Goal: Task Accomplishment & Management: Manage account settings

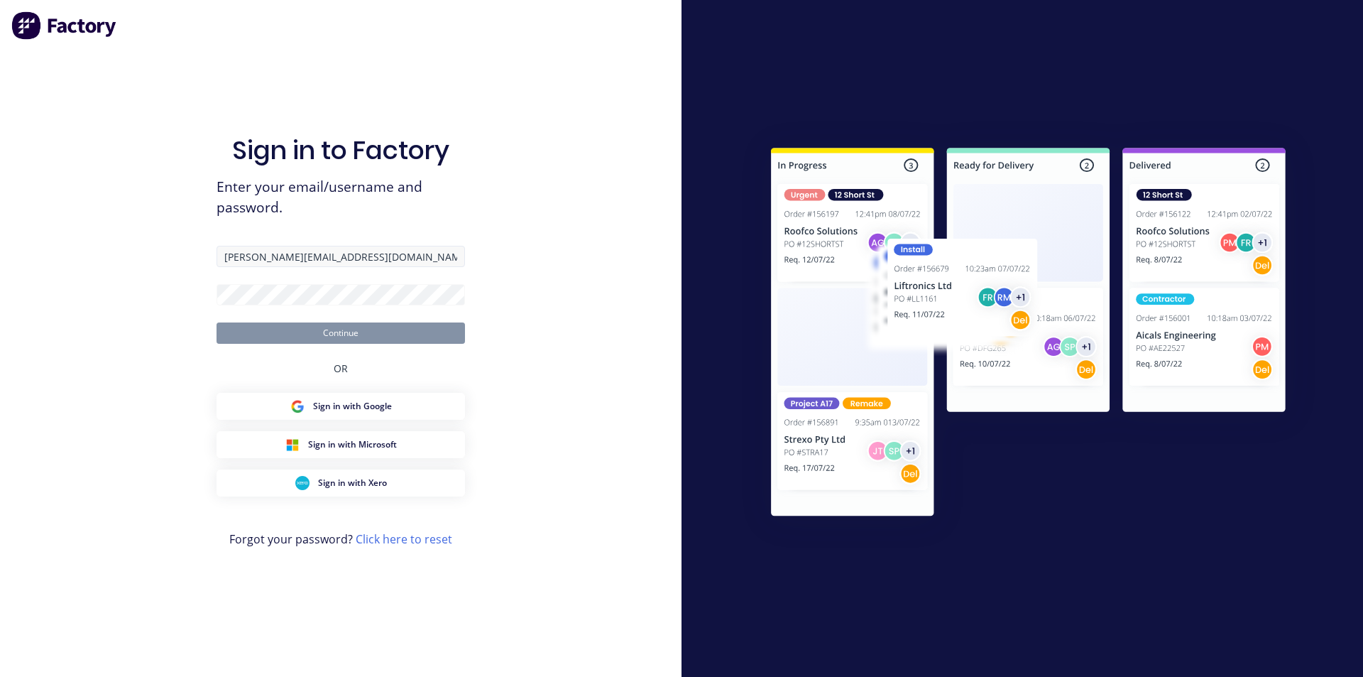
type input "[PERSON_NAME][EMAIL_ADDRESS][DOMAIN_NAME]"
click at [217, 322] on button "Continue" at bounding box center [341, 332] width 249 height 21
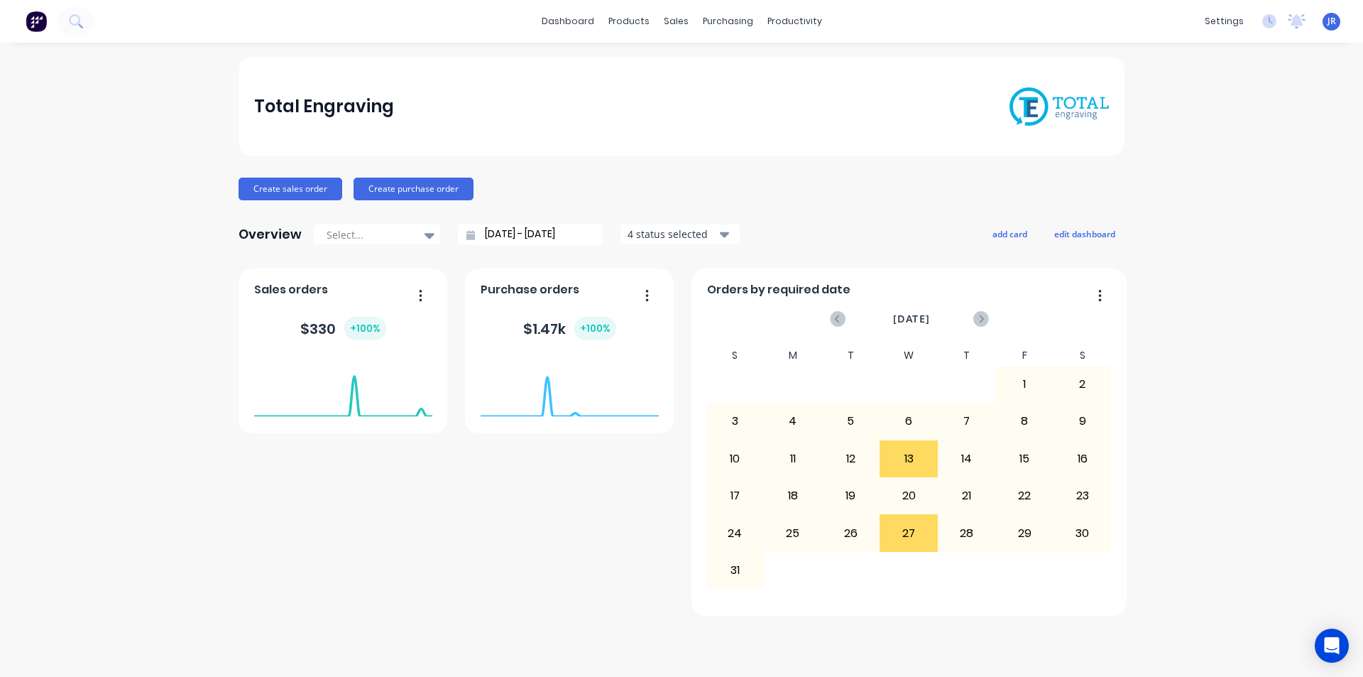
click at [724, 234] on icon "button" at bounding box center [724, 235] width 10 height 6
click at [817, 221] on div "Overview Select... [DATE] - [DATE] 4 status selected Include draft Include arch…" at bounding box center [682, 234] width 886 height 28
click at [806, 66] on div "Workflow" at bounding box center [819, 68] width 43 height 13
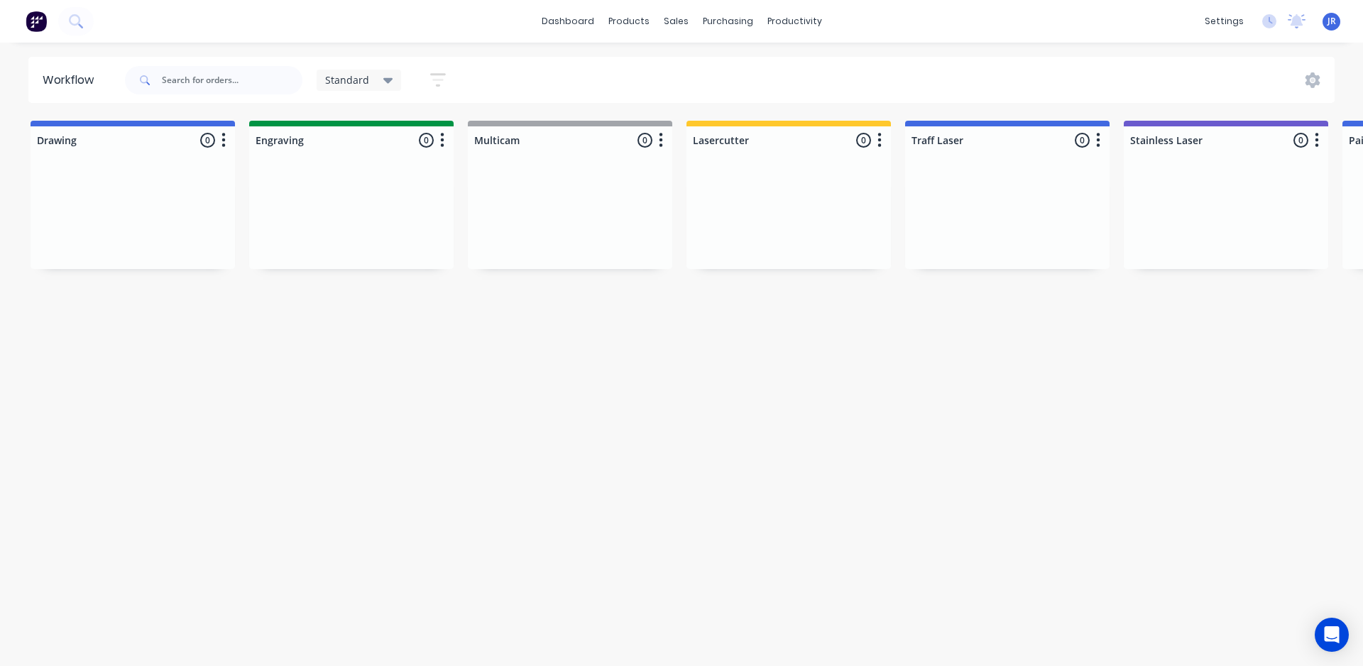
click at [1041, 219] on div at bounding box center [1007, 216] width 204 height 107
click at [1086, 136] on div at bounding box center [1007, 140] width 204 height 28
click at [1079, 140] on div "Traff Laser 0 Status colour #4169E1 hex #4169E1 Save Cancel Notifications Email…" at bounding box center [1007, 137] width 204 height 33
click at [1099, 140] on icon "button" at bounding box center [1099, 140] width 4 height 14
click at [1024, 197] on button "Notifications" at bounding box center [1036, 193] width 142 height 23
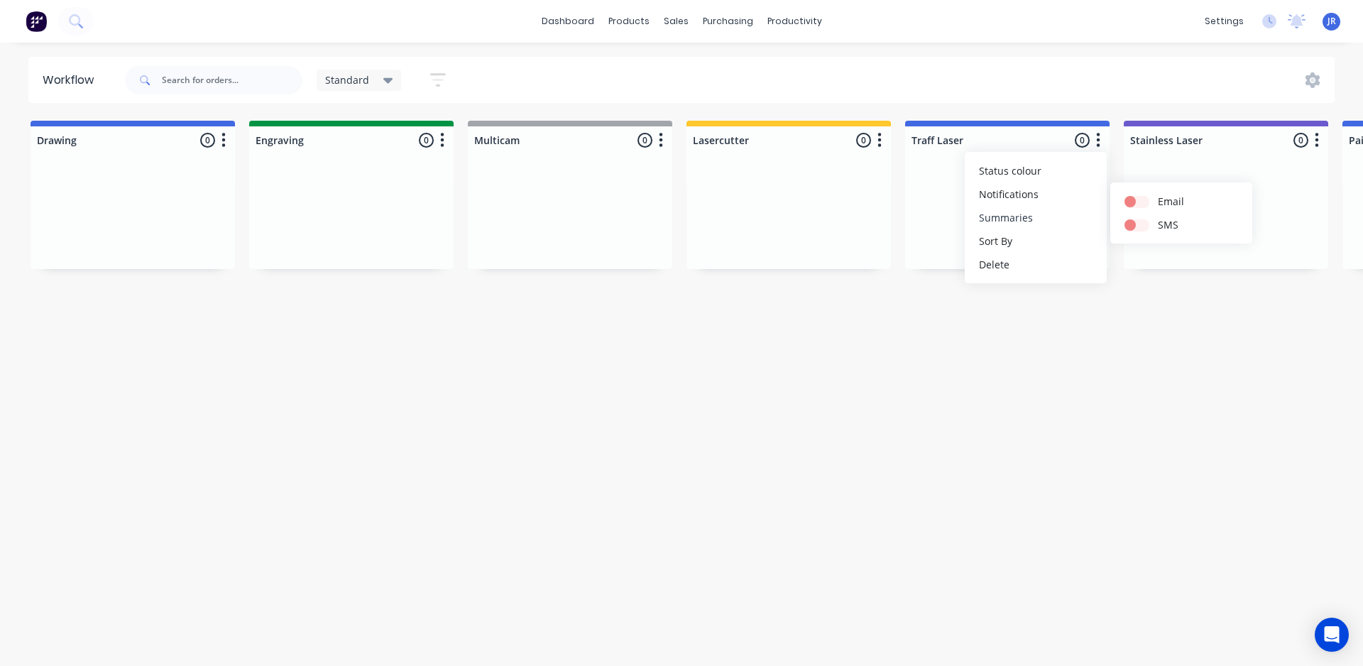
click at [1003, 217] on button "Summaries" at bounding box center [1036, 217] width 142 height 23
click at [1022, 244] on button "Sort By" at bounding box center [1036, 240] width 142 height 23
click at [1170, 268] on date "Required date" at bounding box center [1181, 271] width 142 height 23
click at [1018, 309] on div "Workflow Standard Save new view None edit Standard (Default) edit default edit …" at bounding box center [681, 347] width 1363 height 581
click at [180, 86] on input "text" at bounding box center [232, 80] width 141 height 28
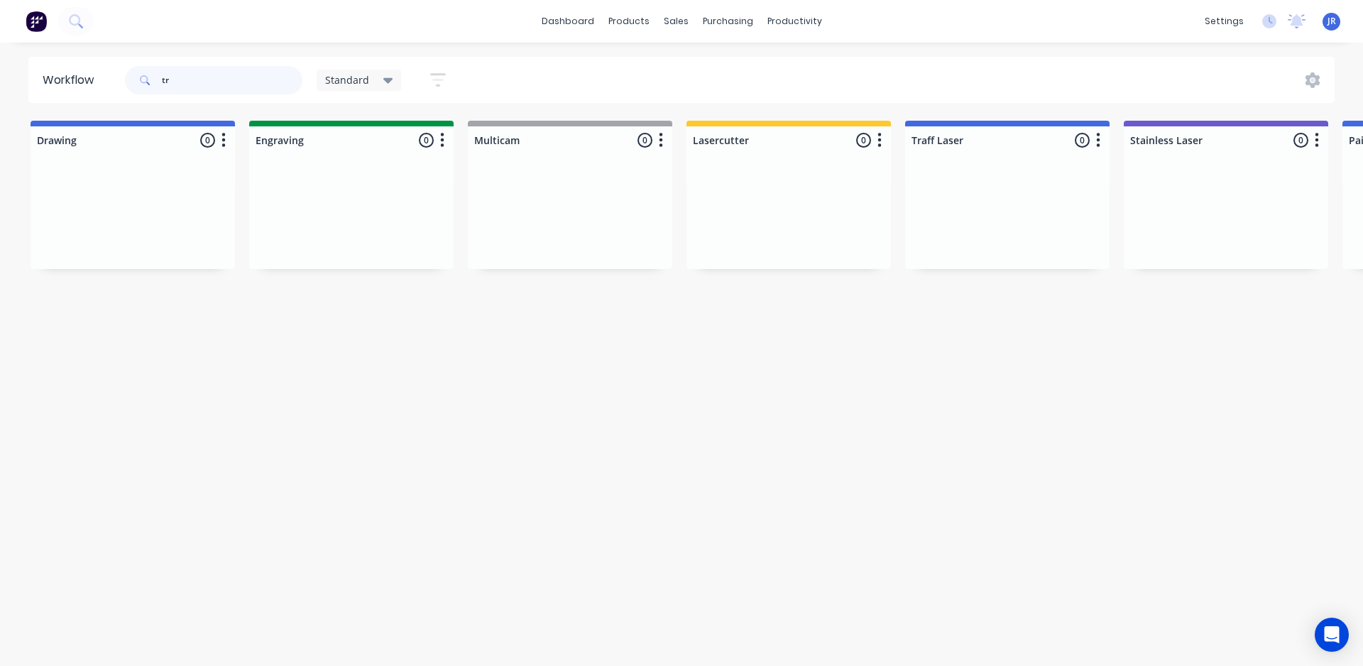
type input "t"
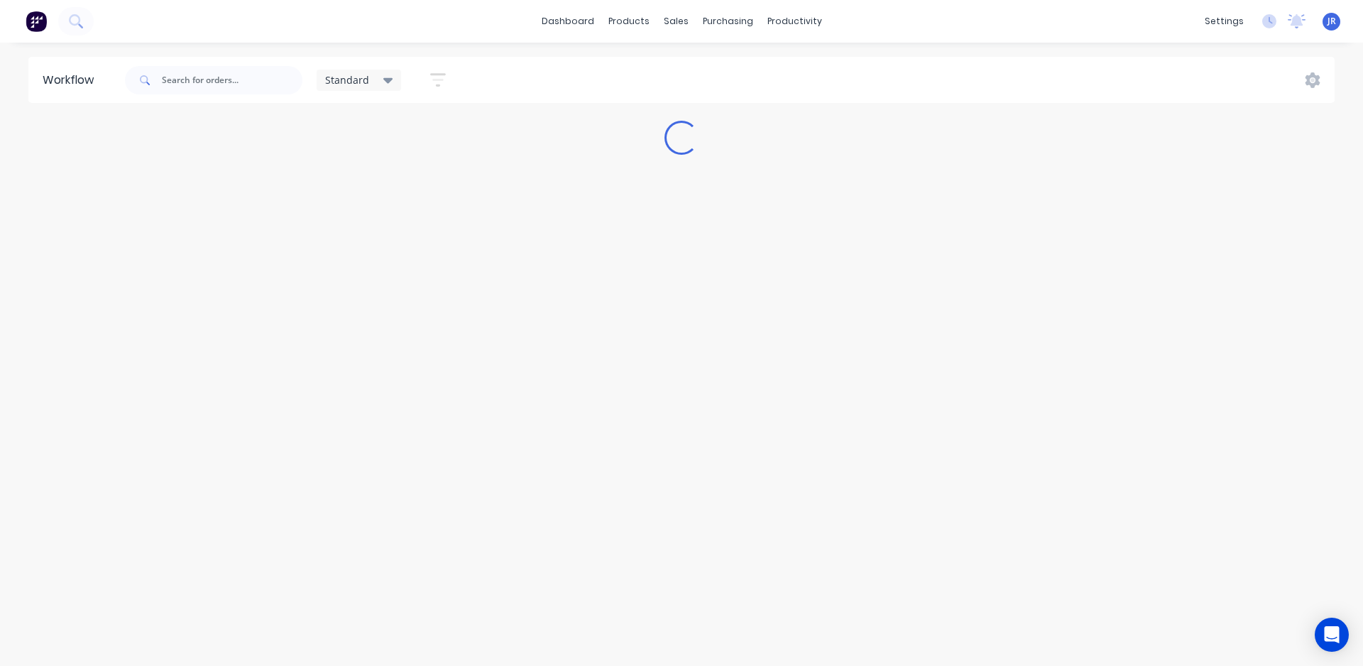
click at [394, 77] on div "Standard" at bounding box center [359, 80] width 85 height 21
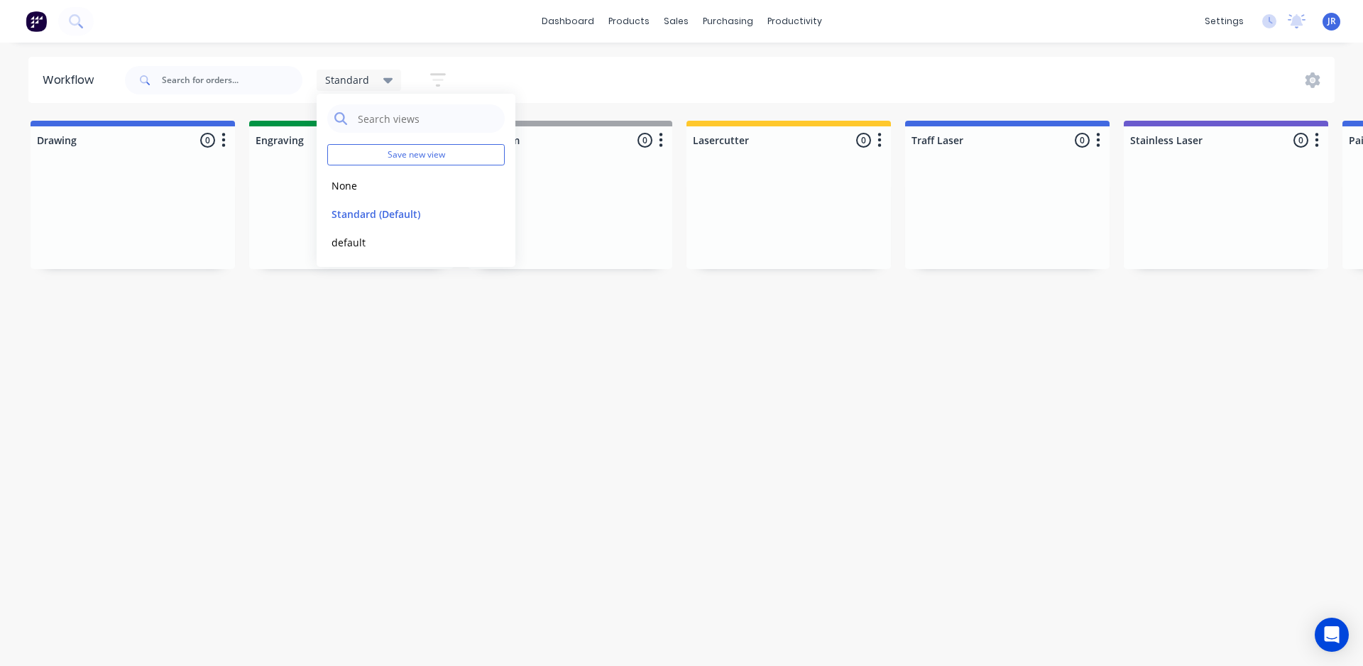
click at [340, 310] on div "Workflow Standard Save new view None edit Standard (Default) edit default edit …" at bounding box center [681, 347] width 1363 height 581
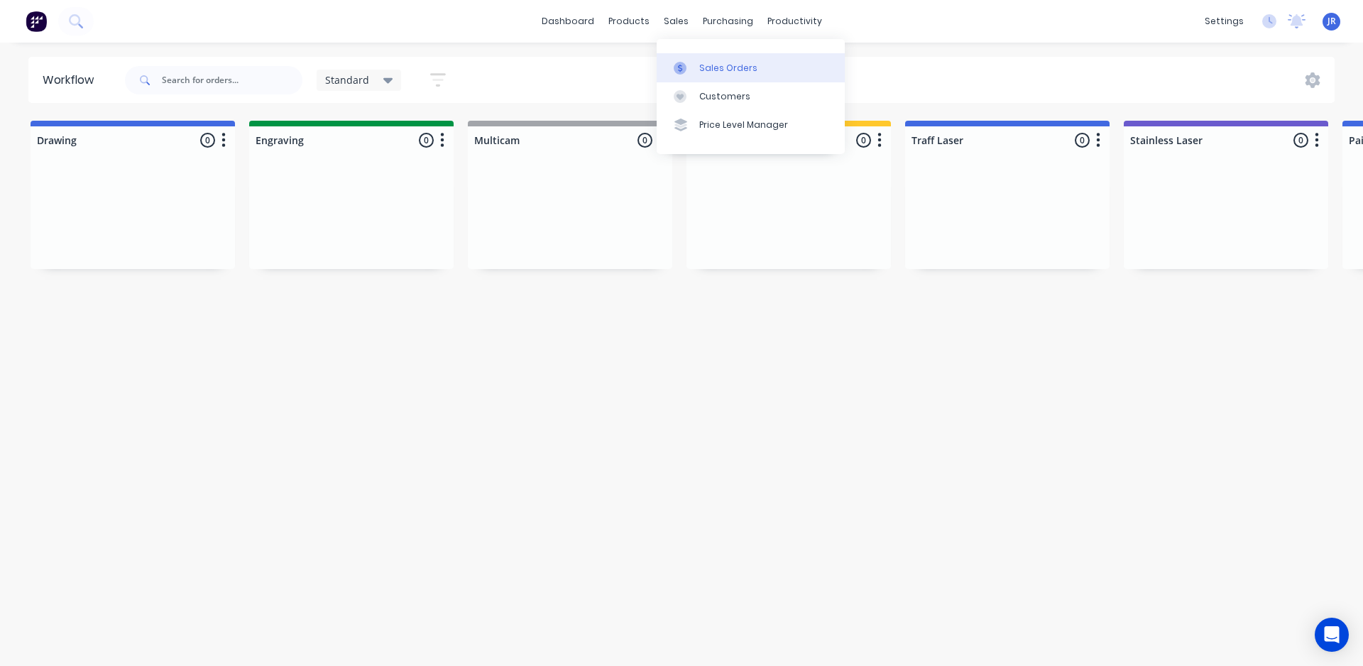
click at [710, 65] on div "Sales Orders" at bounding box center [728, 68] width 58 height 13
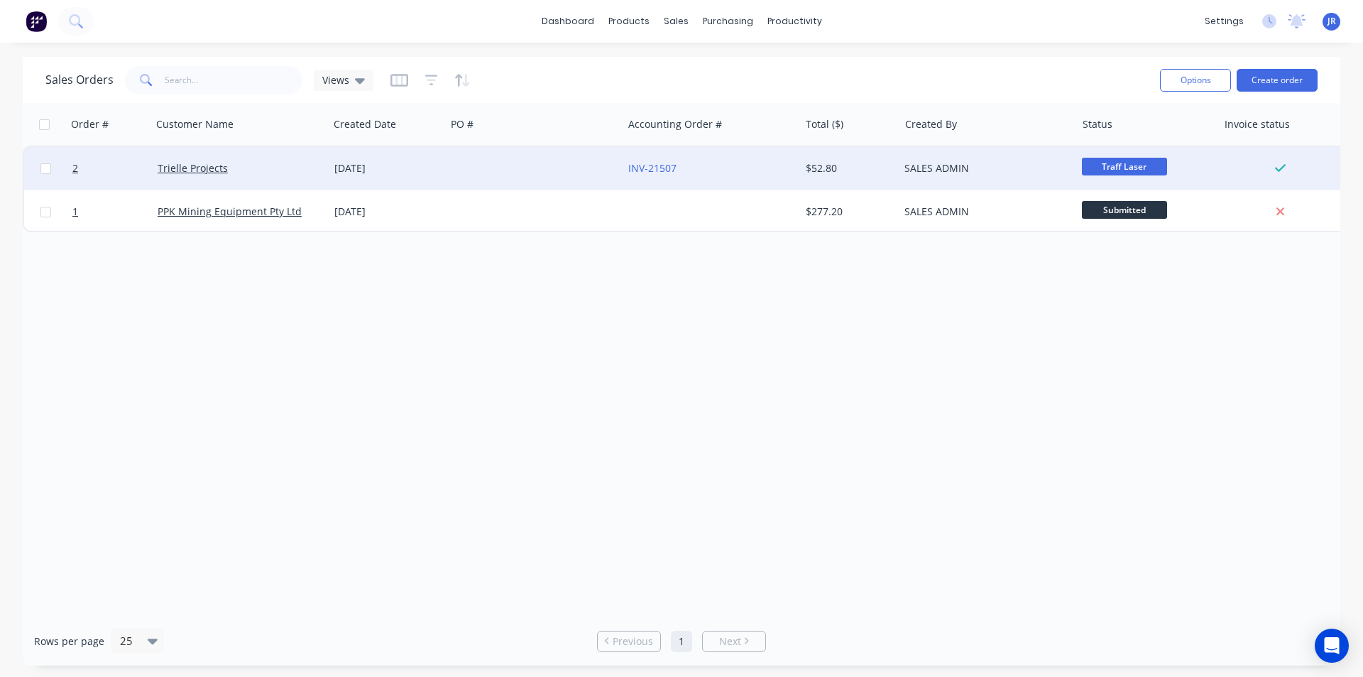
click at [45, 168] on input "checkbox" at bounding box center [45, 168] width 11 height 11
checkbox input "true"
click at [1196, 84] on button "Options" at bounding box center [1195, 80] width 71 height 23
click at [1142, 115] on div "Change Status" at bounding box center [1153, 116] width 131 height 21
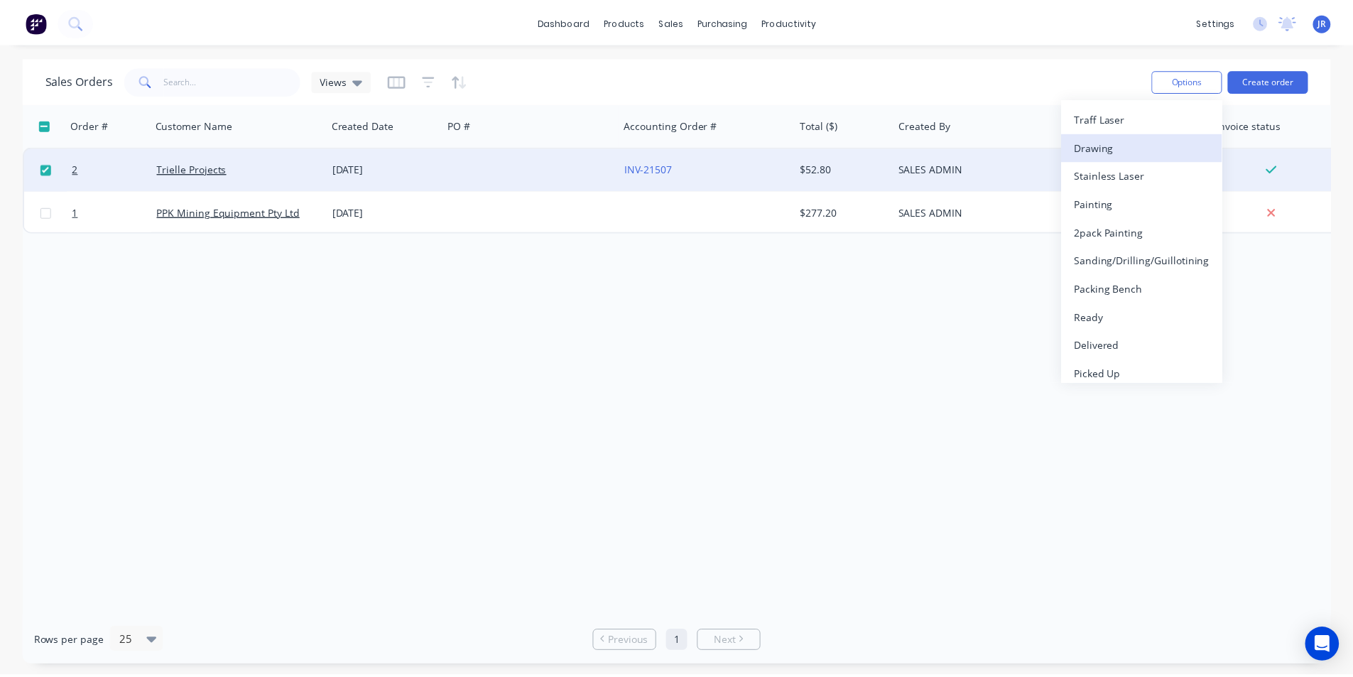
scroll to position [178, 0]
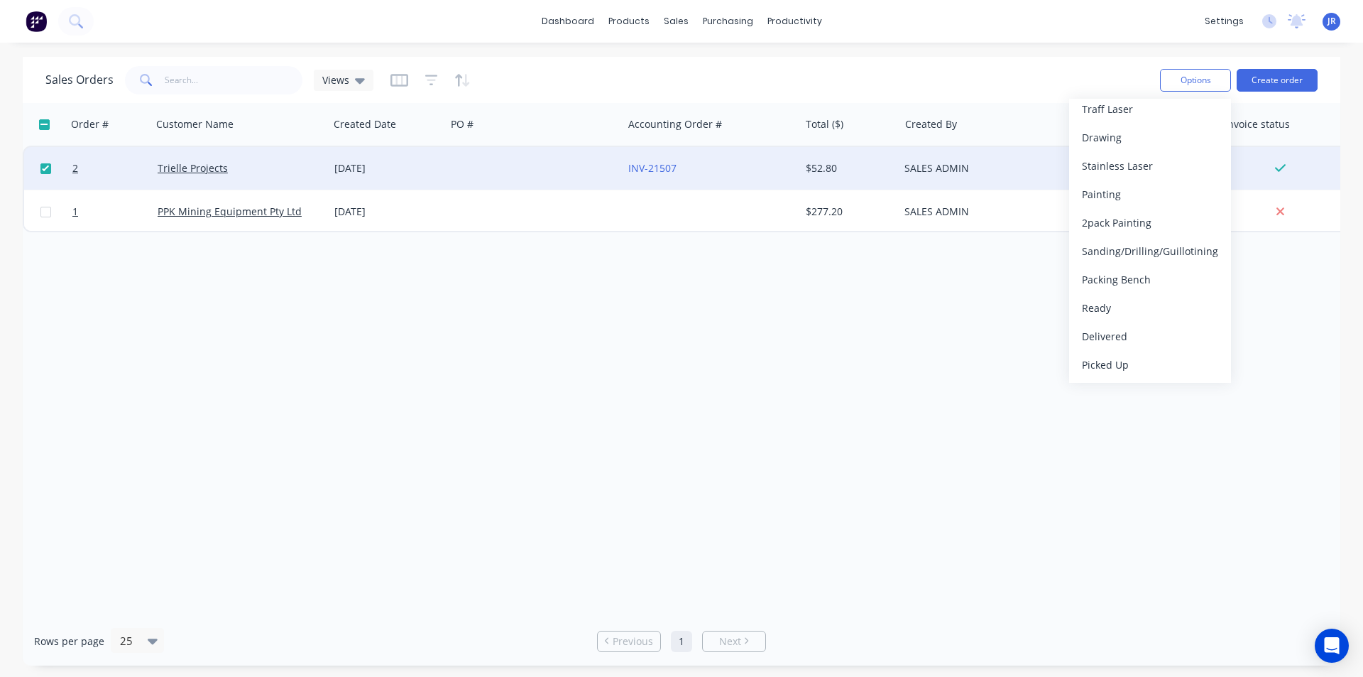
click at [866, 294] on div "Order # Customer Name Created Date PO # Accounting Order # Total ($) Created By…" at bounding box center [682, 359] width 1318 height 513
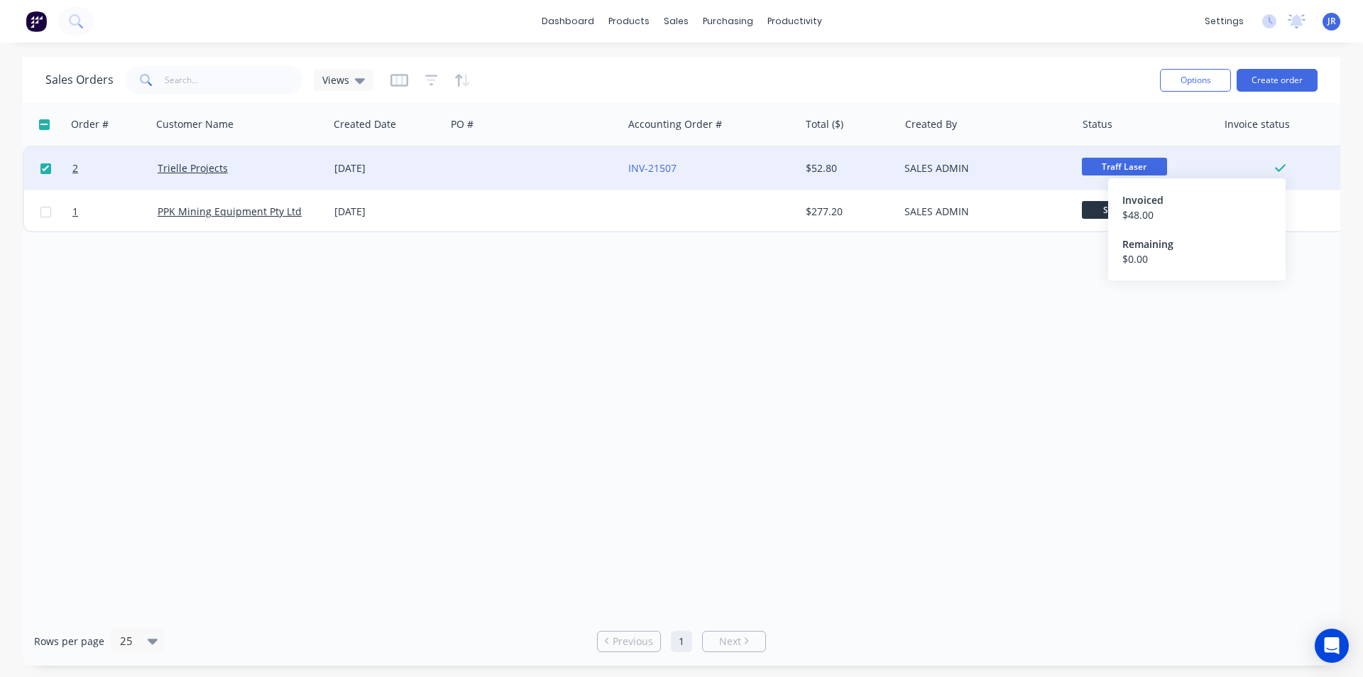
click at [1277, 169] on icon at bounding box center [1280, 169] width 11 height 8
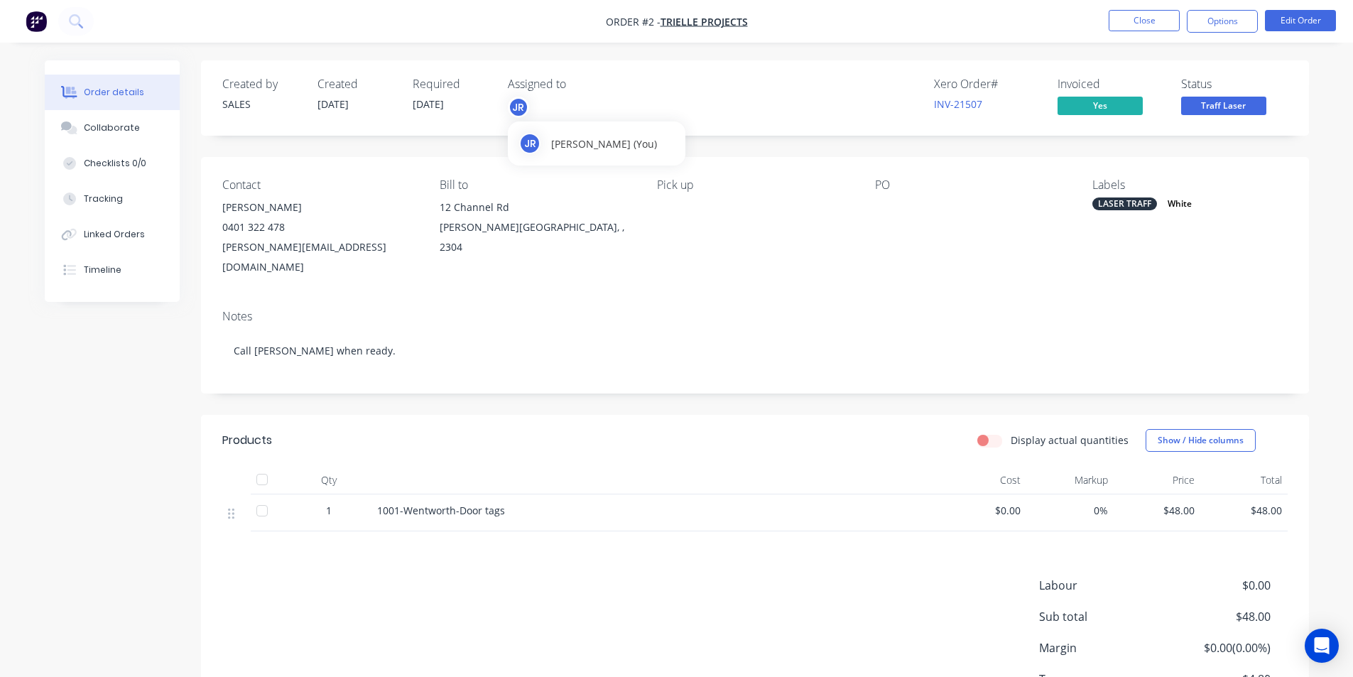
click at [520, 104] on div "JR" at bounding box center [518, 107] width 21 height 21
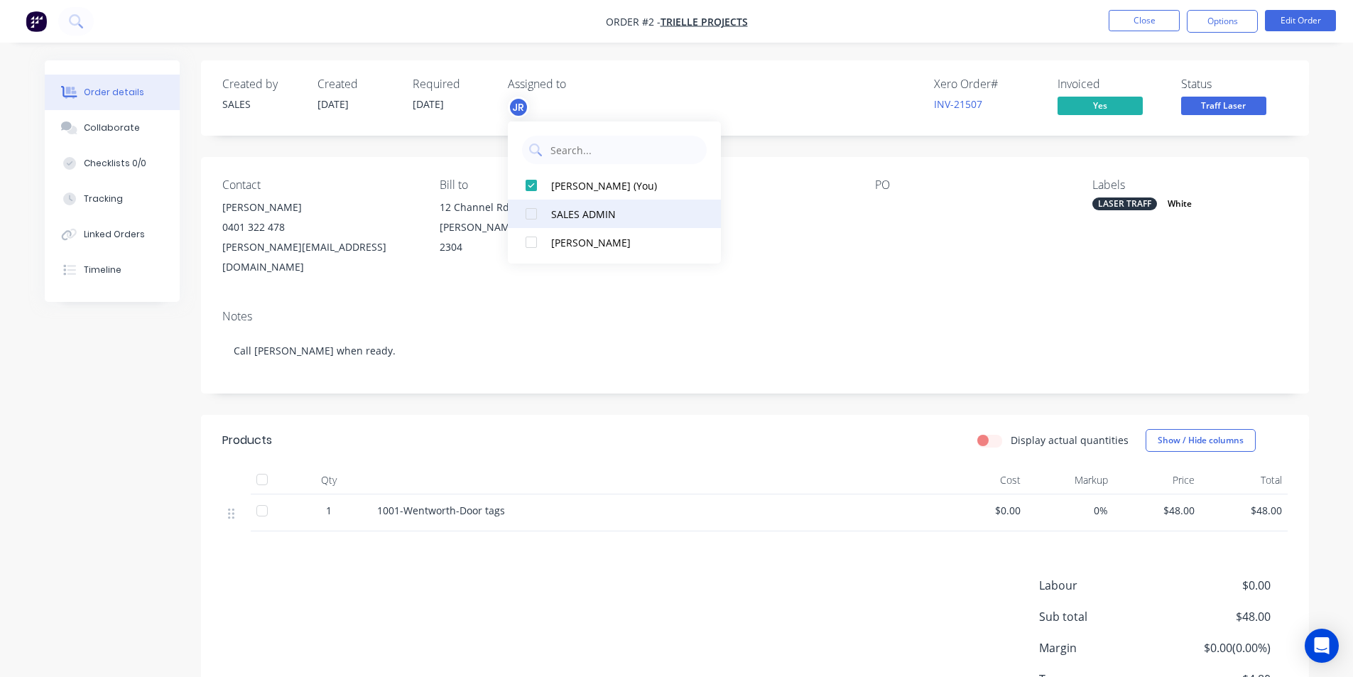
click at [534, 212] on div at bounding box center [531, 214] width 28 height 28
click at [527, 244] on div at bounding box center [531, 242] width 28 height 28
click at [454, 134] on div "Created by SALES Created [DATE] Required [DATE] Assigned to JR SA SB Xero Order…" at bounding box center [755, 97] width 1108 height 75
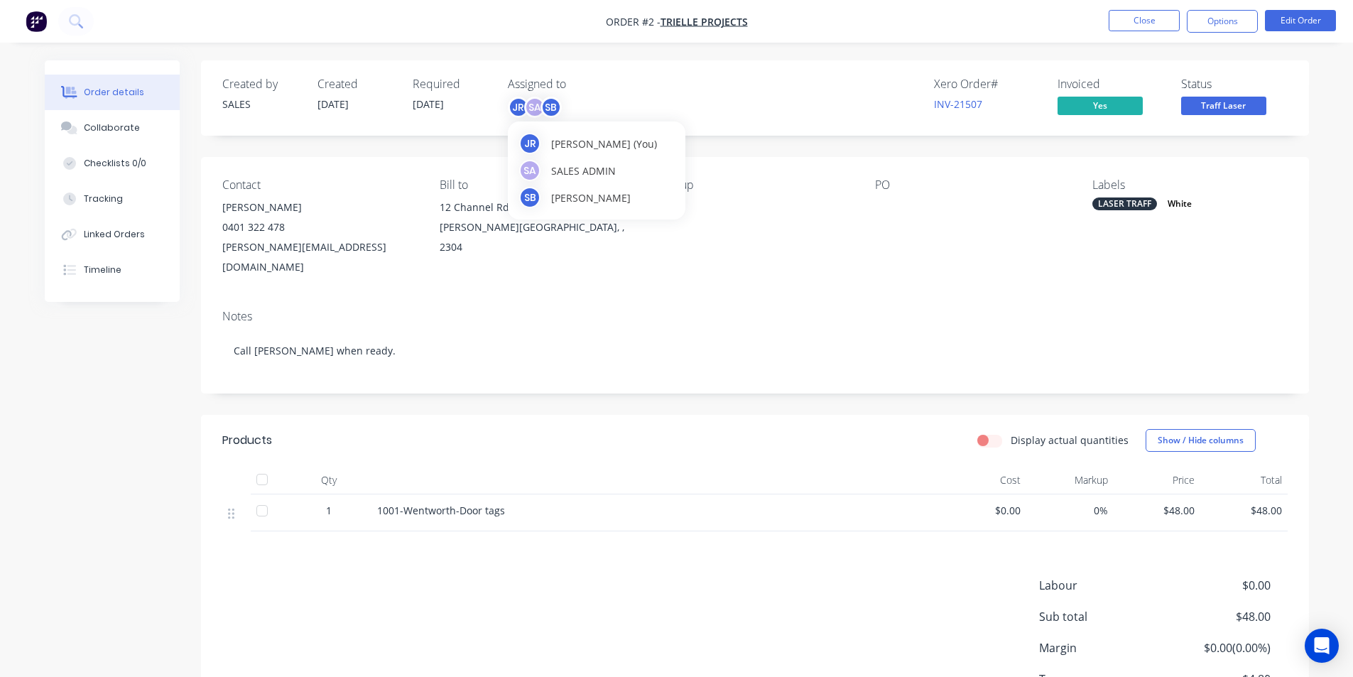
click at [553, 111] on div "SB" at bounding box center [550, 107] width 21 height 21
click at [530, 183] on div at bounding box center [531, 185] width 28 height 28
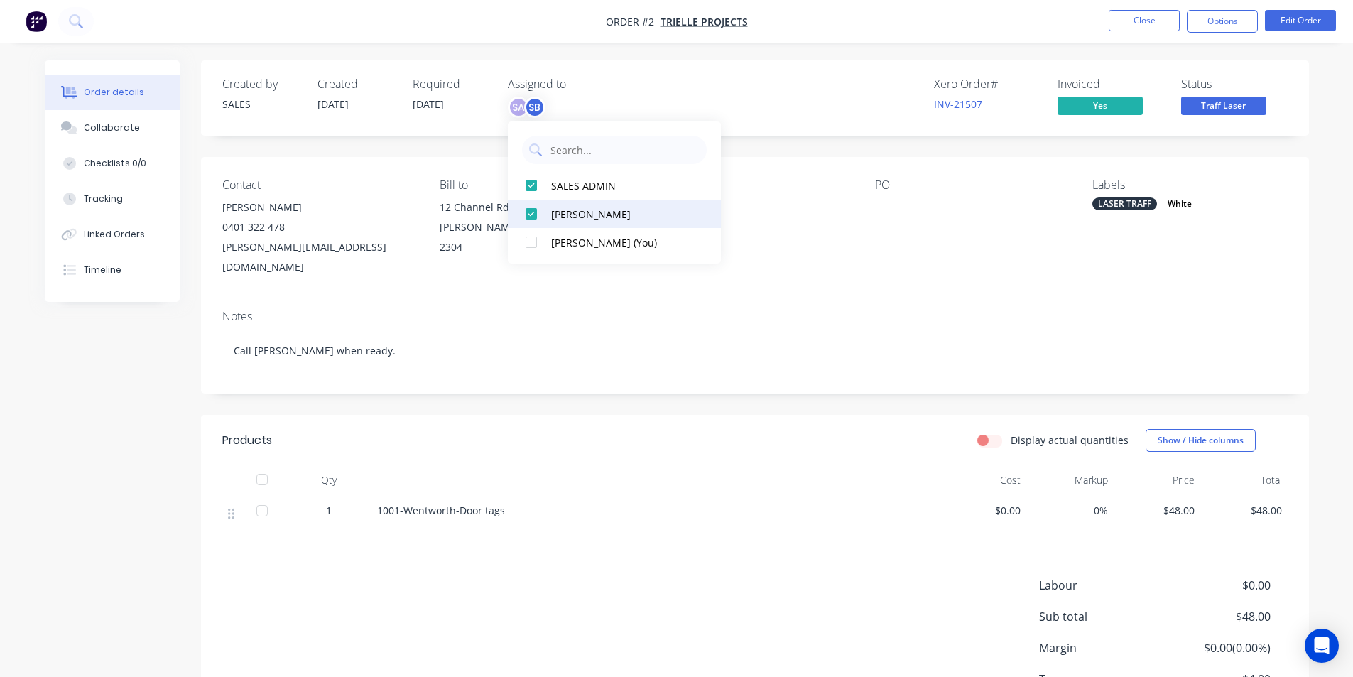
click at [528, 209] on div at bounding box center [531, 214] width 28 height 28
click at [533, 183] on div at bounding box center [531, 185] width 28 height 28
click at [479, 134] on div "Created by SALES Created [DATE] Required [DATE] Assigned to Add team member Xer…" at bounding box center [755, 97] width 1108 height 75
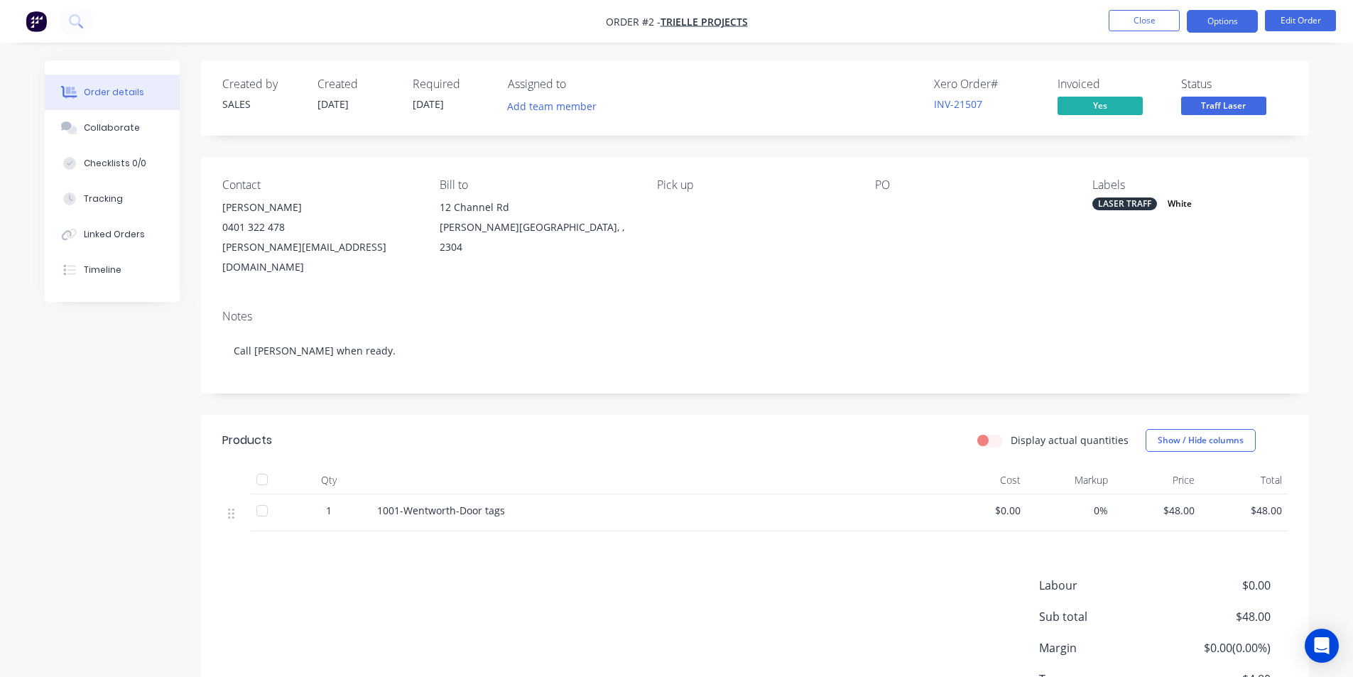
click at [1203, 18] on button "Options" at bounding box center [1221, 21] width 71 height 23
click at [1324, 119] on div "Order details Collaborate Checklists 0/0 Tracking Linked Orders Timeline Order …" at bounding box center [676, 392] width 1353 height 784
click at [1292, 12] on button "Edit Order" at bounding box center [1300, 20] width 71 height 21
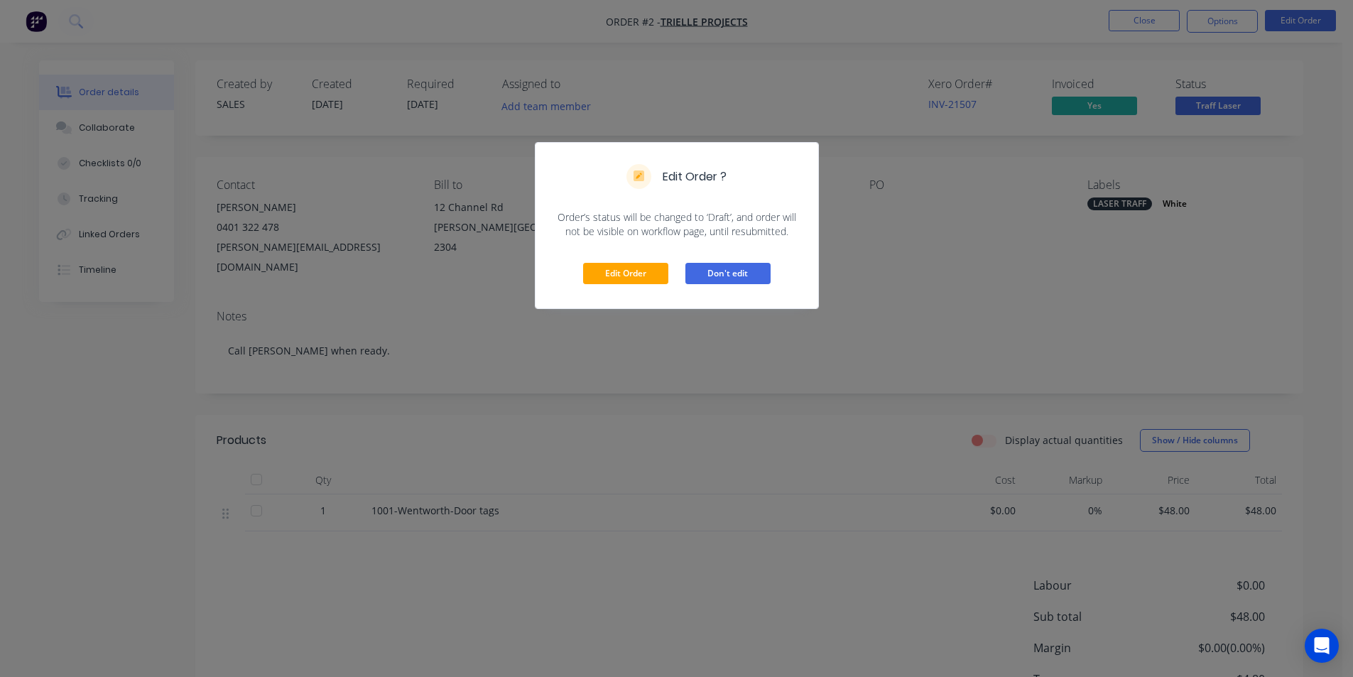
click at [718, 273] on button "Don't edit" at bounding box center [727, 273] width 85 height 21
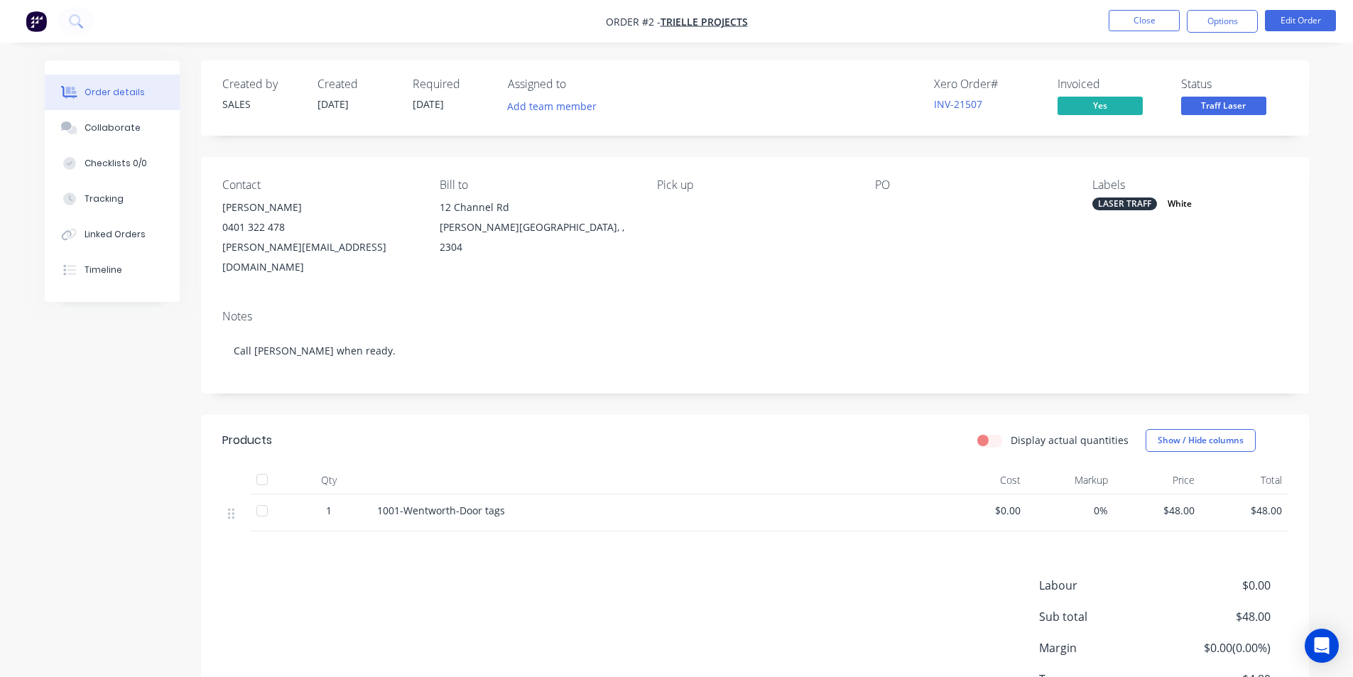
click at [698, 146] on div "Created by SALES Created [DATE] Required [DATE] Assigned to Add team member Xer…" at bounding box center [755, 411] width 1108 height 702
click at [1229, 20] on button "Options" at bounding box center [1221, 21] width 71 height 23
drag, startPoint x: 841, startPoint y: 150, endPoint x: 245, endPoint y: 173, distance: 596.9
click at [840, 149] on div "Created by SALES Created [DATE] Required [DATE] Assigned to Add team member Xer…" at bounding box center [755, 411] width 1108 height 702
click at [108, 124] on div "Collaborate" at bounding box center [112, 127] width 56 height 13
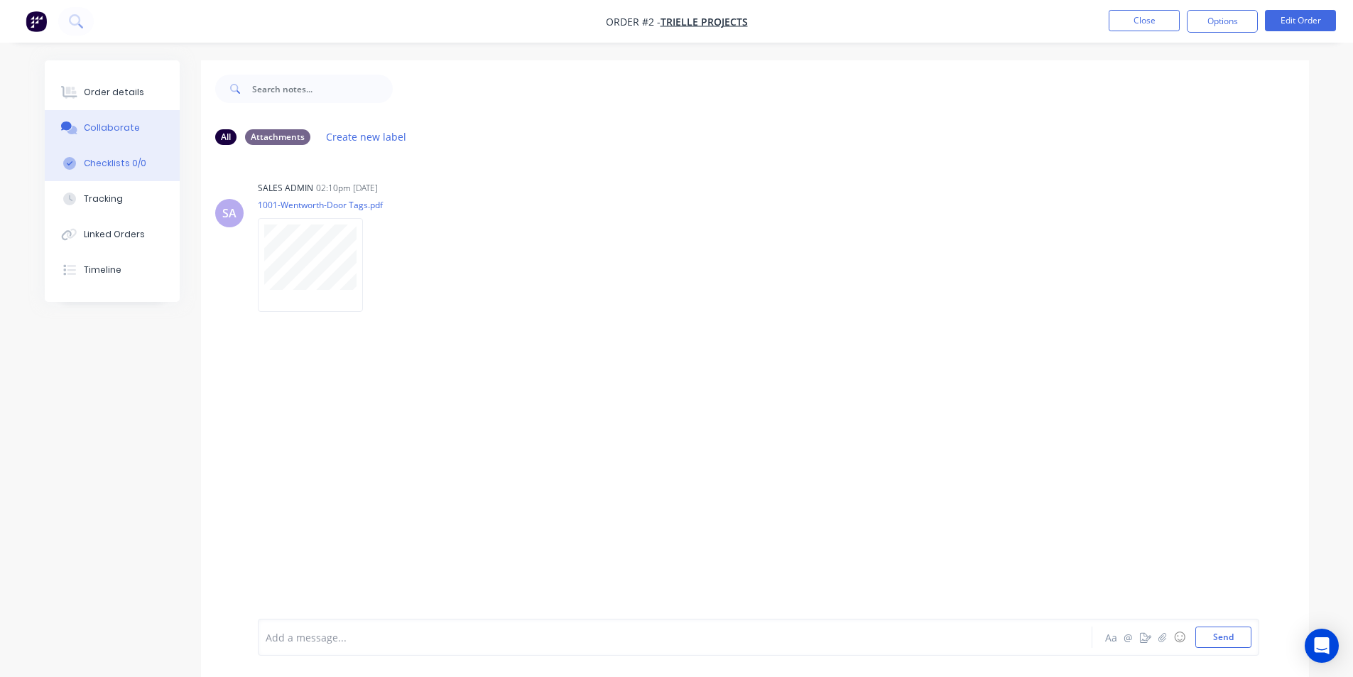
click at [126, 158] on div "Checklists 0/0" at bounding box center [115, 163] width 62 height 13
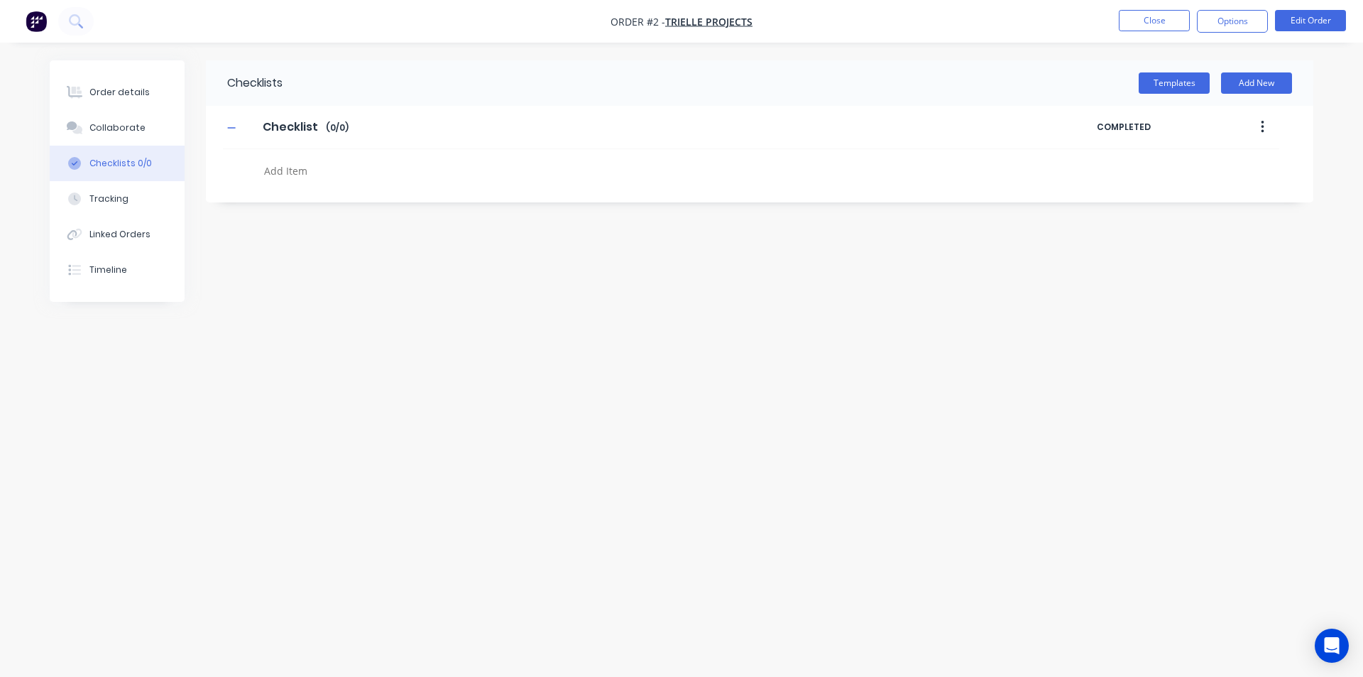
click at [1265, 129] on button "button" at bounding box center [1262, 127] width 33 height 26
click at [1204, 305] on div "Checklists Templates Add New Checklist Checklist Enter Checklist name ( 0 / 0 )…" at bounding box center [682, 311] width 1264 height 502
click at [99, 199] on div "Tracking" at bounding box center [108, 198] width 39 height 13
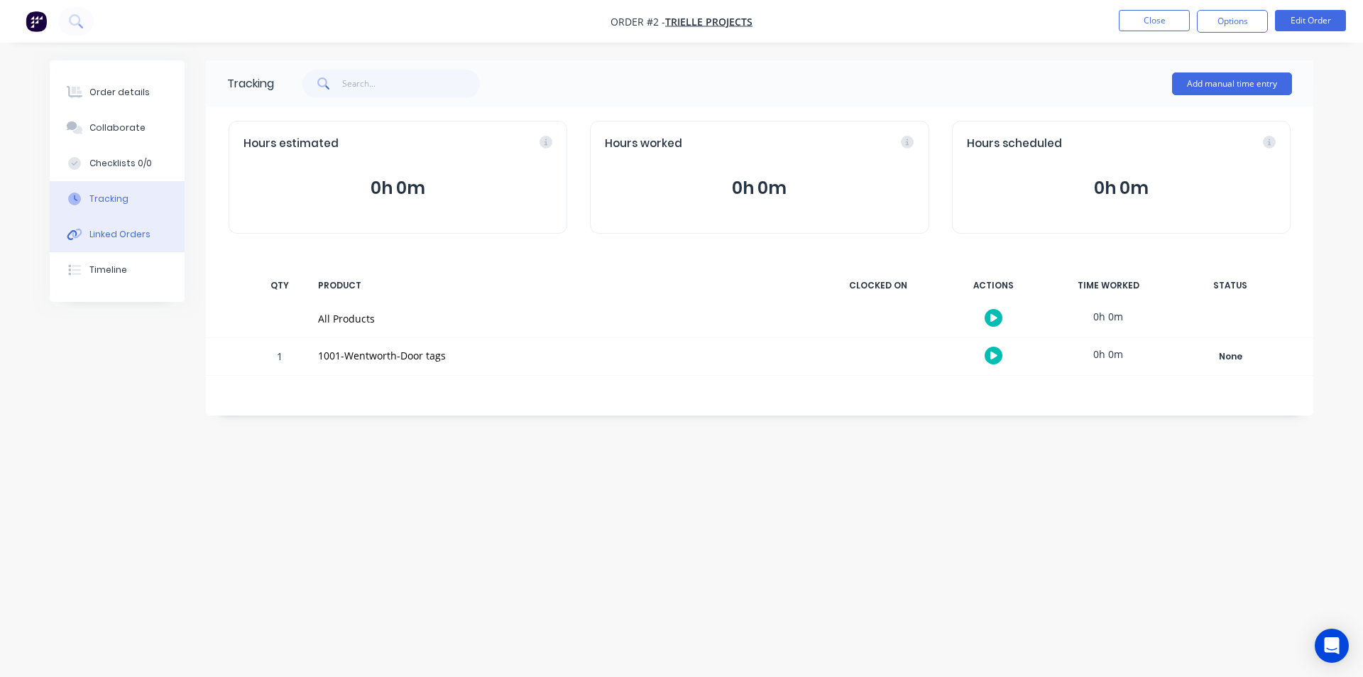
click at [113, 235] on div "Linked Orders" at bounding box center [119, 234] width 61 height 13
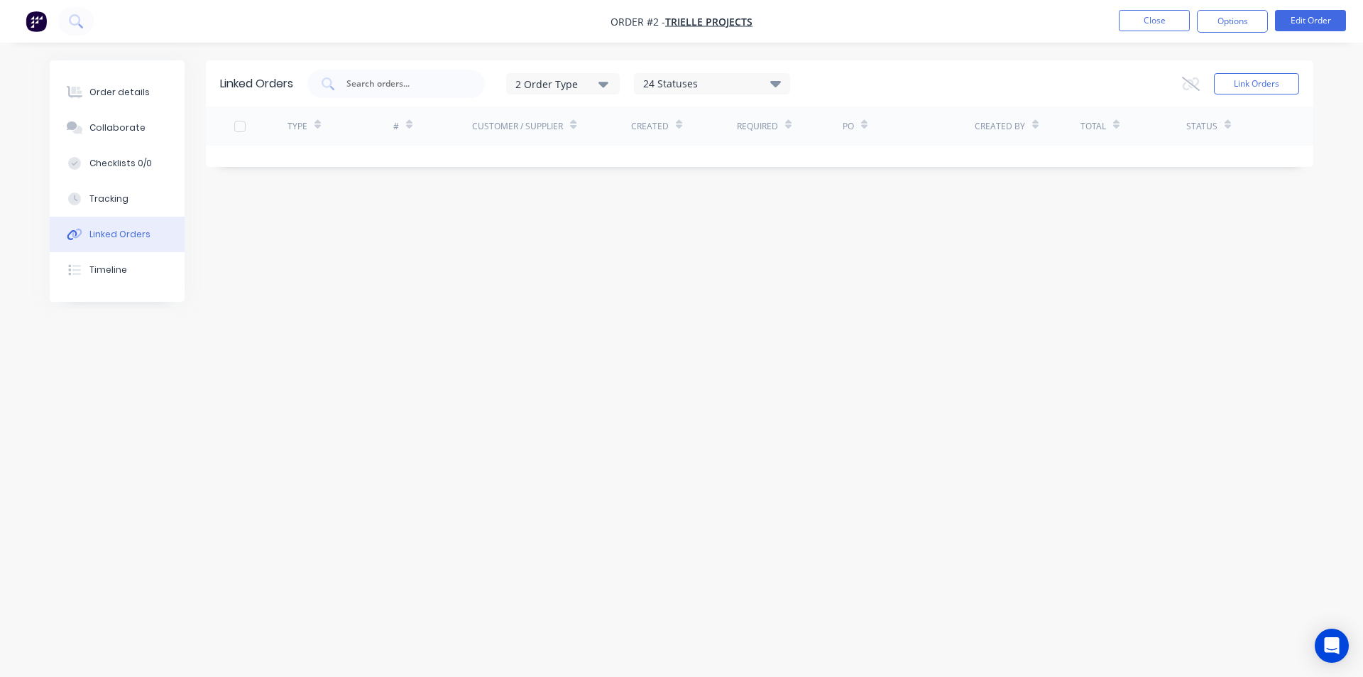
click at [785, 76] on div "24 Statuses" at bounding box center [712, 84] width 155 height 16
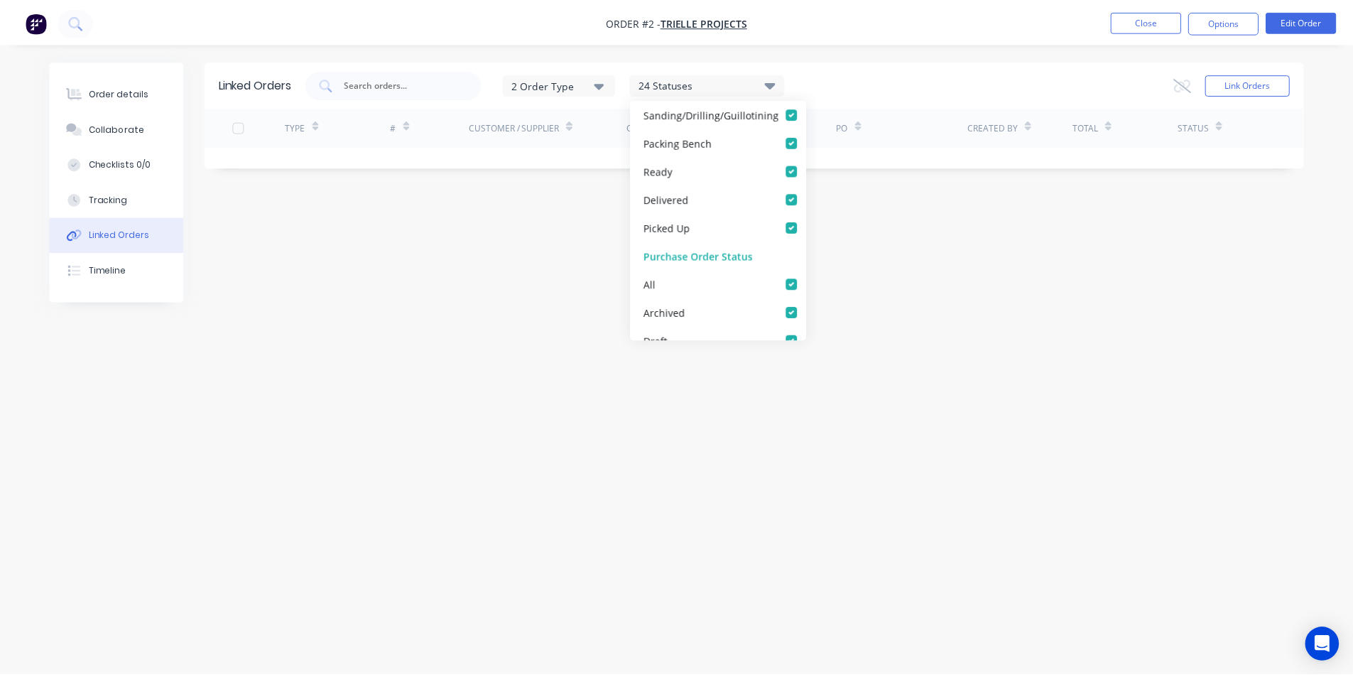
scroll to position [554, 0]
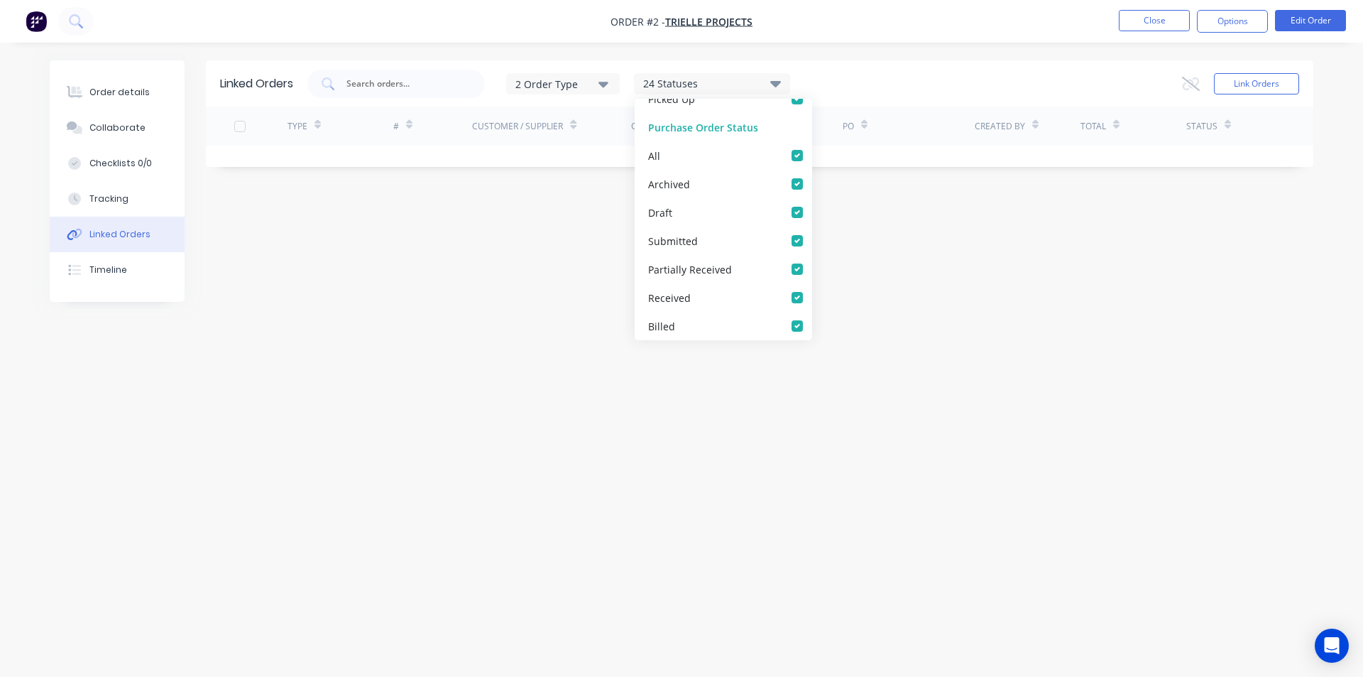
click at [427, 217] on div "Linked Orders 2 Order Type 24 Statuses Sales Order Status All Archived Draft Qu…" at bounding box center [682, 311] width 1264 height 502
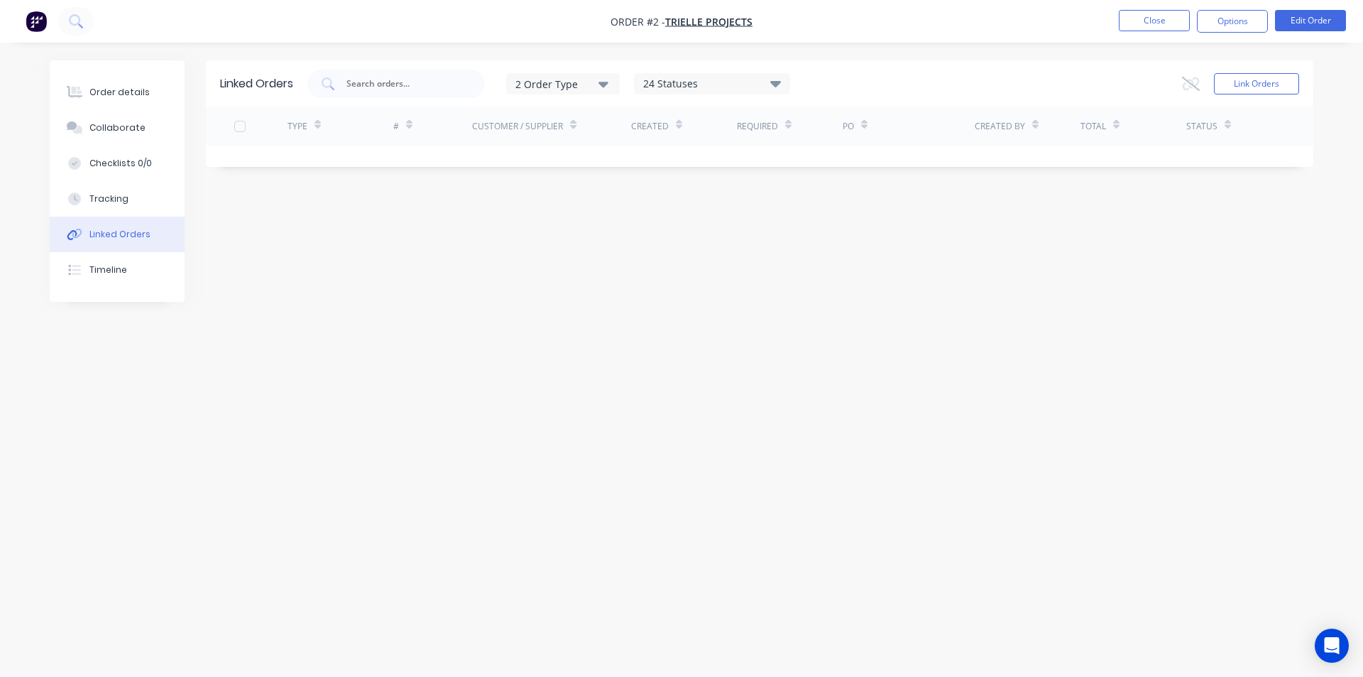
click at [601, 83] on div "2 Order Type" at bounding box center [562, 83] width 95 height 15
click at [416, 258] on div "Linked Orders 2 Order Type Sales Purchase 24 Statuses Sales Order Status All Ar…" at bounding box center [682, 311] width 1264 height 502
click at [95, 253] on button "Timeline" at bounding box center [117, 270] width 135 height 36
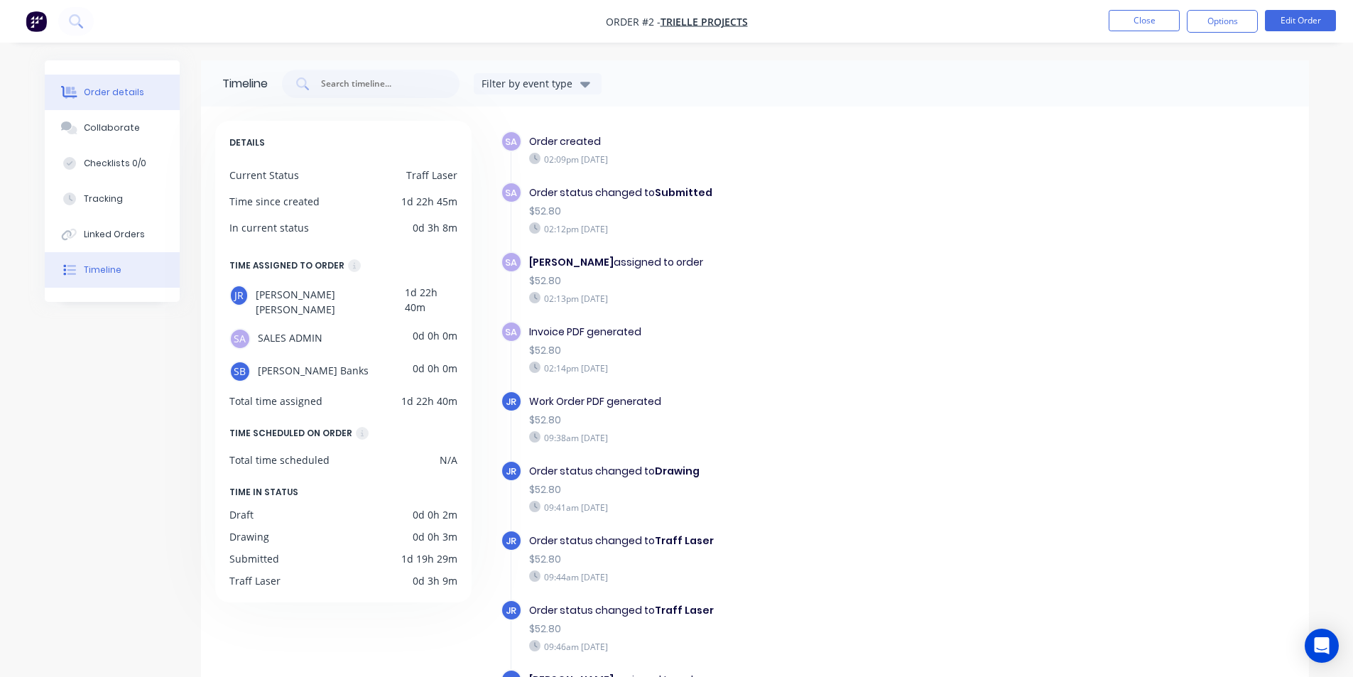
click at [112, 96] on div "Order details" at bounding box center [114, 92] width 60 height 13
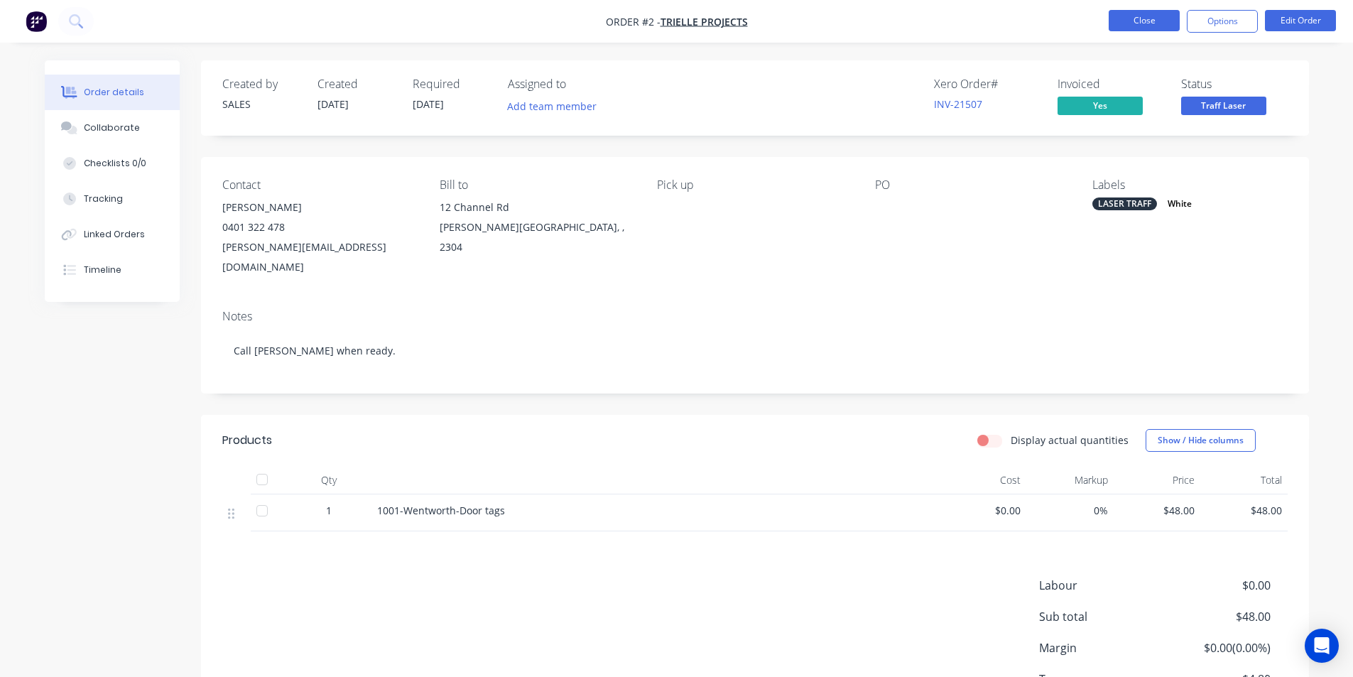
click at [1135, 20] on button "Close" at bounding box center [1143, 20] width 71 height 21
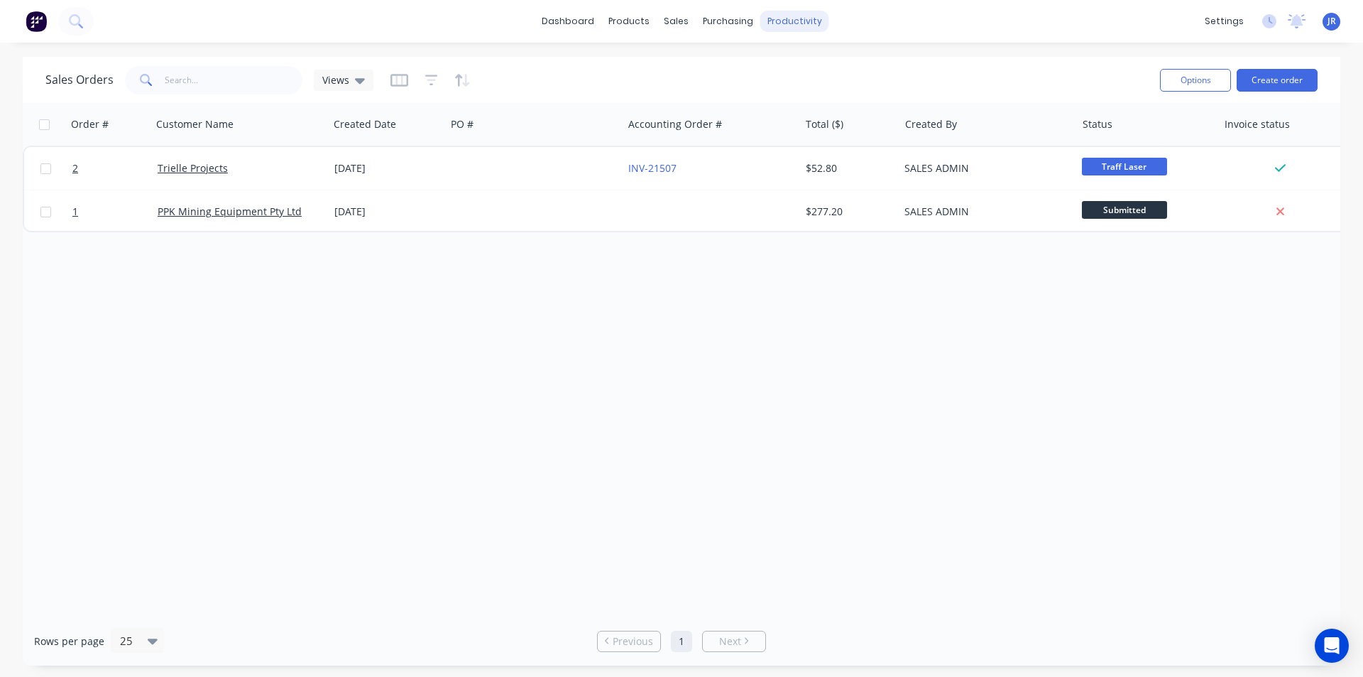
click at [785, 21] on div "productivity" at bounding box center [794, 21] width 69 height 21
click at [817, 67] on div "Workflow" at bounding box center [819, 68] width 43 height 13
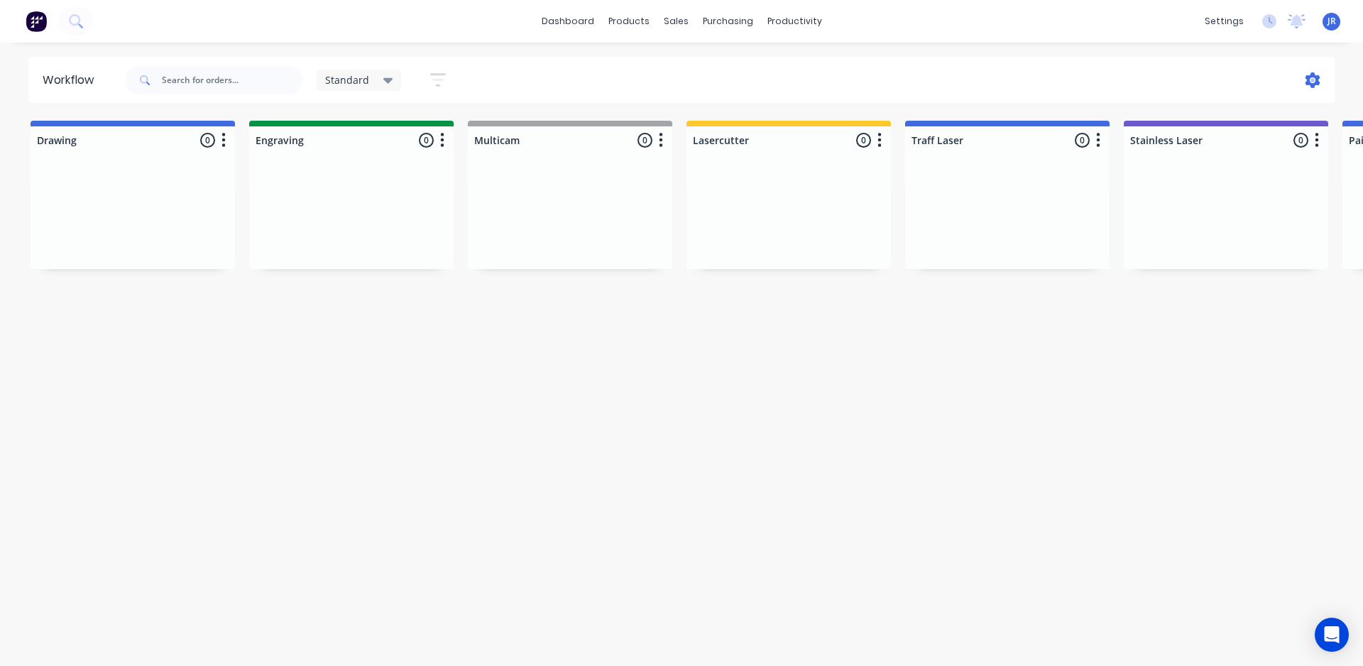
click at [1319, 82] on icon at bounding box center [1313, 80] width 15 height 16
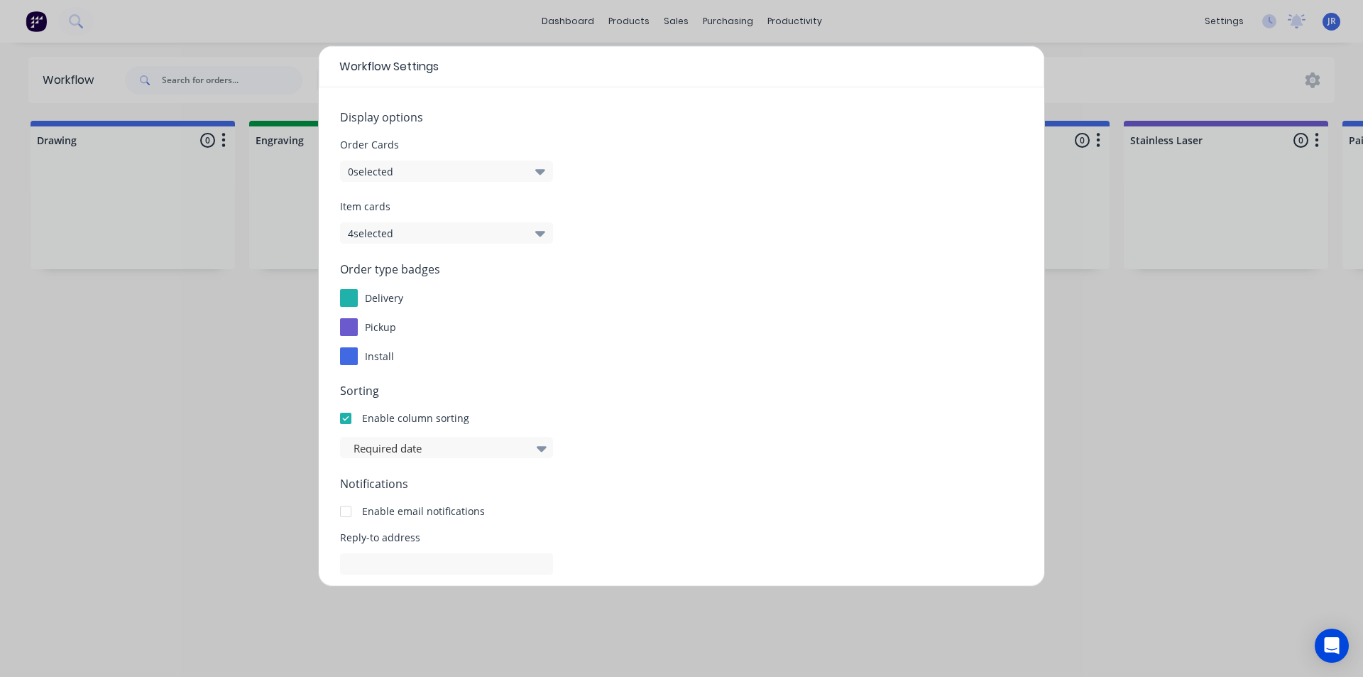
click at [464, 173] on button "0 selected" at bounding box center [446, 170] width 213 height 21
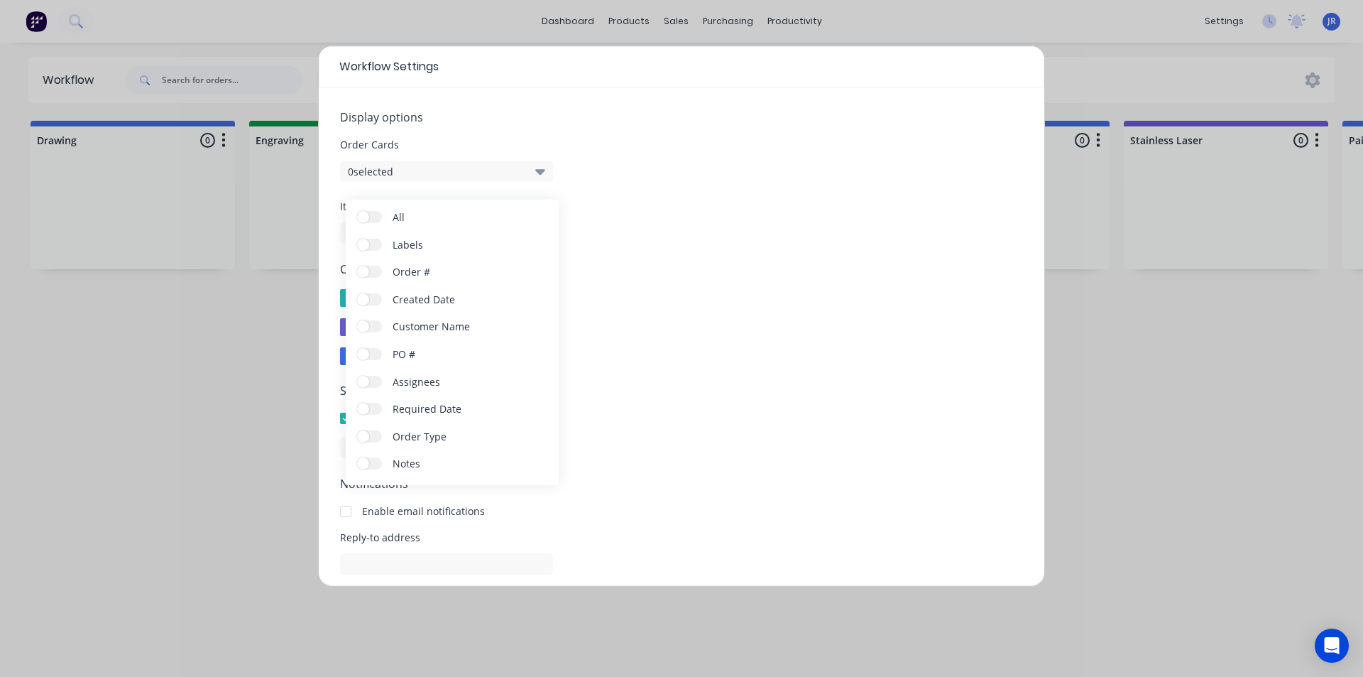
click at [378, 323] on label "Customer Name" at bounding box center [369, 326] width 25 height 12
click at [357, 320] on input "Customer Name" at bounding box center [357, 320] width 0 height 0
click at [376, 405] on label "Required Date" at bounding box center [369, 409] width 25 height 12
click at [357, 403] on input "Required Date" at bounding box center [357, 403] width 0 height 0
click at [378, 245] on label "Labels" at bounding box center [369, 245] width 25 height 12
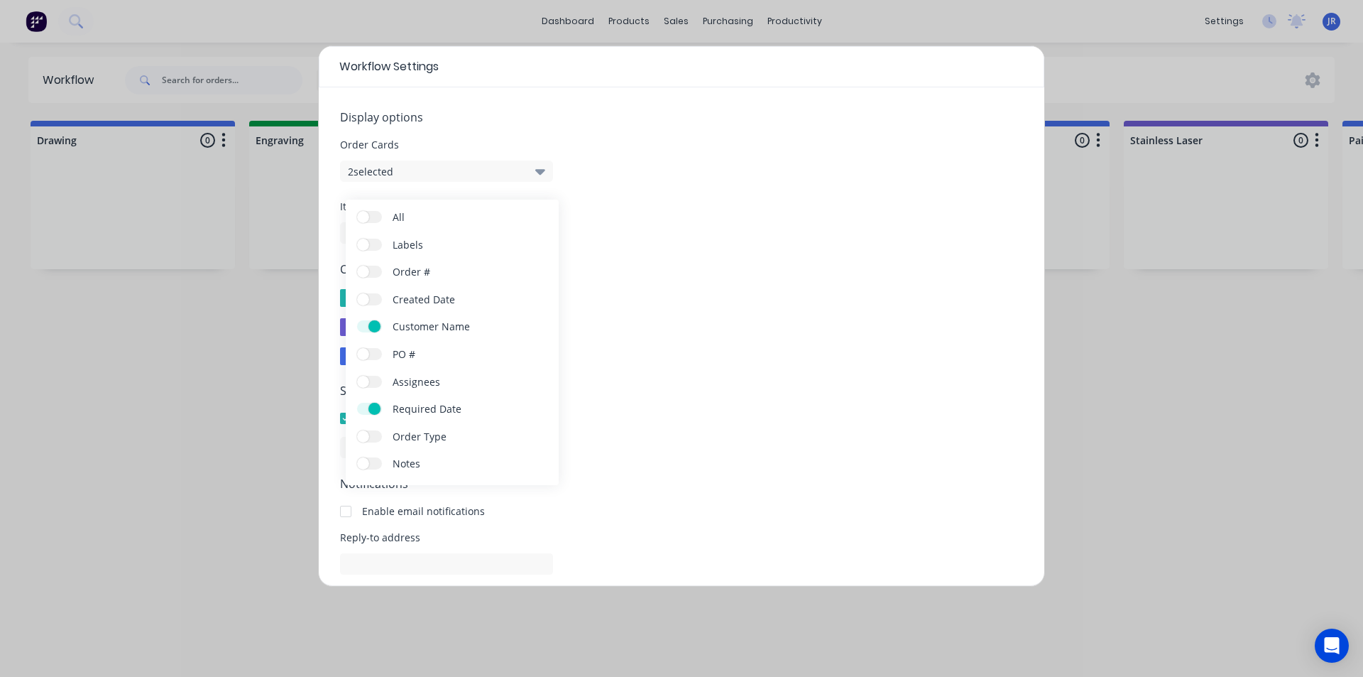
click at [357, 239] on input "Labels" at bounding box center [357, 239] width 0 height 0
click at [378, 271] on label "Order #" at bounding box center [369, 272] width 25 height 12
click at [357, 266] on input "Order #" at bounding box center [357, 266] width 0 height 0
click at [362, 274] on label "Order #" at bounding box center [369, 272] width 25 height 12
click at [357, 266] on input "Order #" at bounding box center [357, 266] width 0 height 0
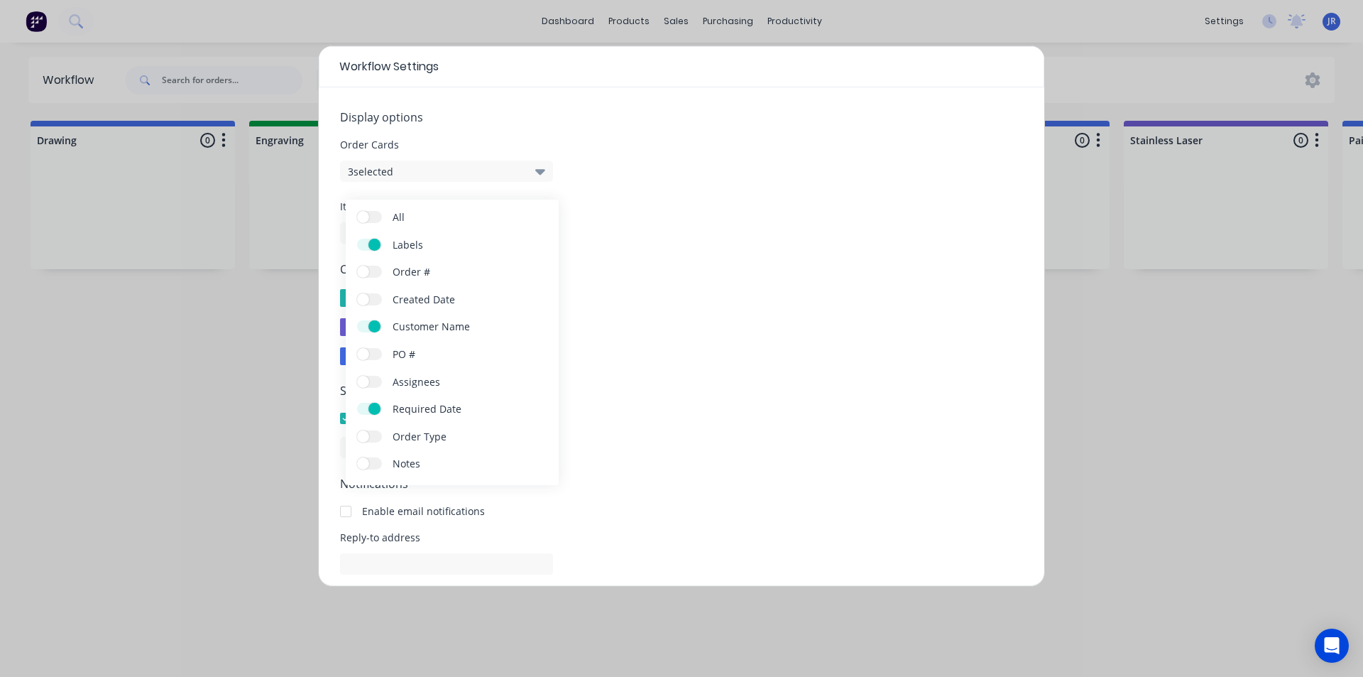
click at [379, 353] on label "PO #" at bounding box center [369, 354] width 25 height 12
click at [357, 348] on input "PO #" at bounding box center [357, 348] width 0 height 0
click at [378, 464] on label "Notes" at bounding box center [369, 463] width 25 height 12
click at [357, 457] on input "Notes" at bounding box center [357, 457] width 0 height 0
click at [541, 168] on icon "button" at bounding box center [540, 171] width 10 height 16
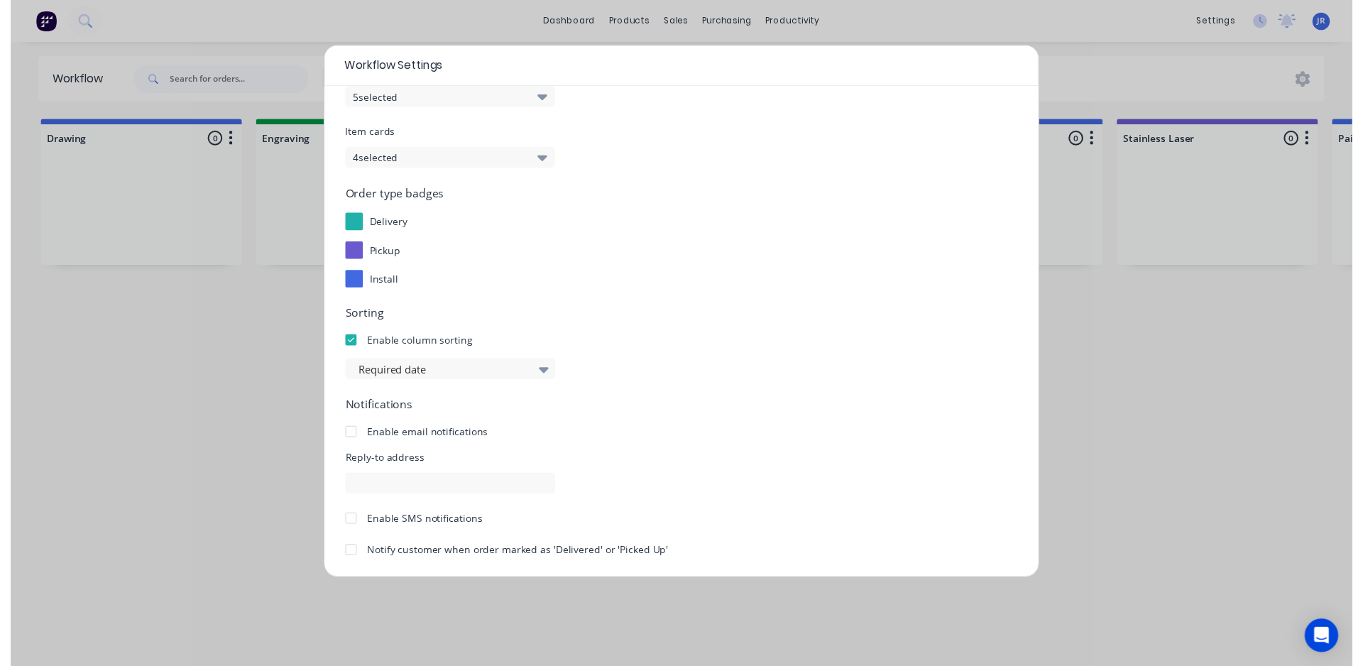
scroll to position [129, 0]
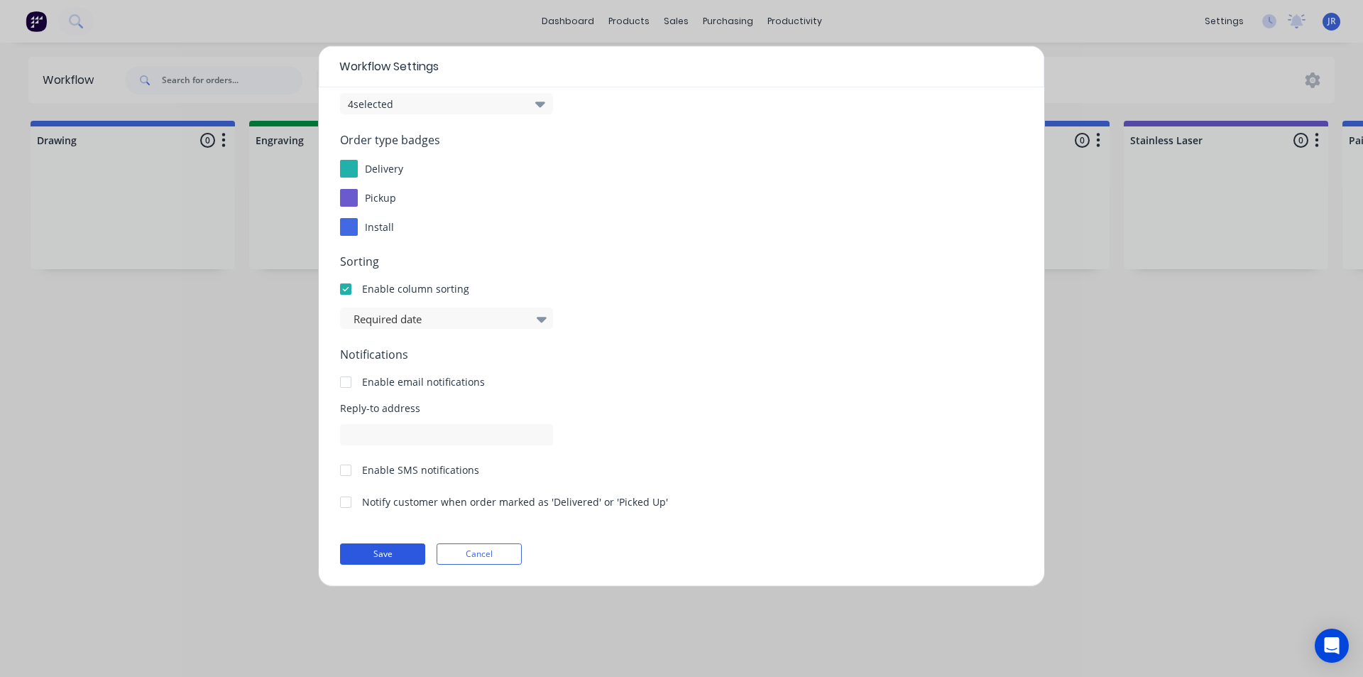
click at [388, 548] on button "Save" at bounding box center [382, 553] width 85 height 21
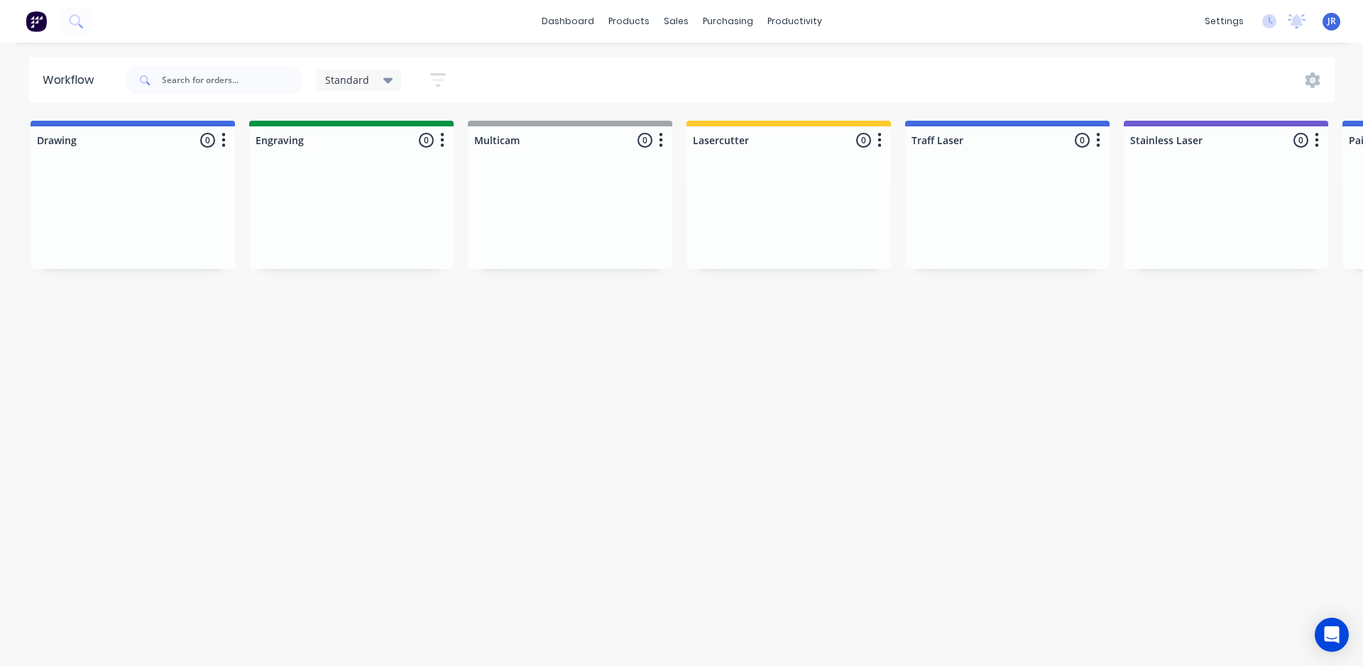
click at [293, 355] on div "Workflow Standard Save new view None edit Standard (Default) edit default edit …" at bounding box center [681, 347] width 1363 height 581
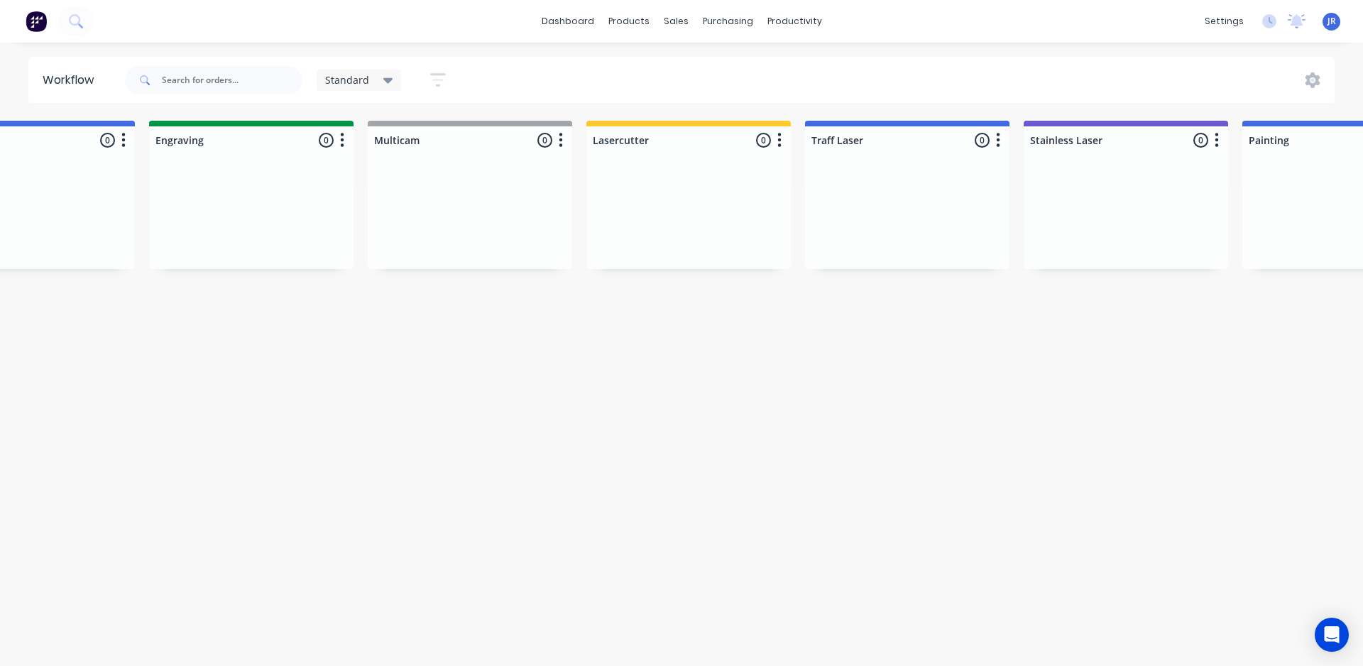
scroll to position [0, 93]
click at [1009, 143] on button "button" at bounding box center [1005, 140] width 17 height 17
click at [910, 235] on button "Sort By" at bounding box center [943, 240] width 142 height 23
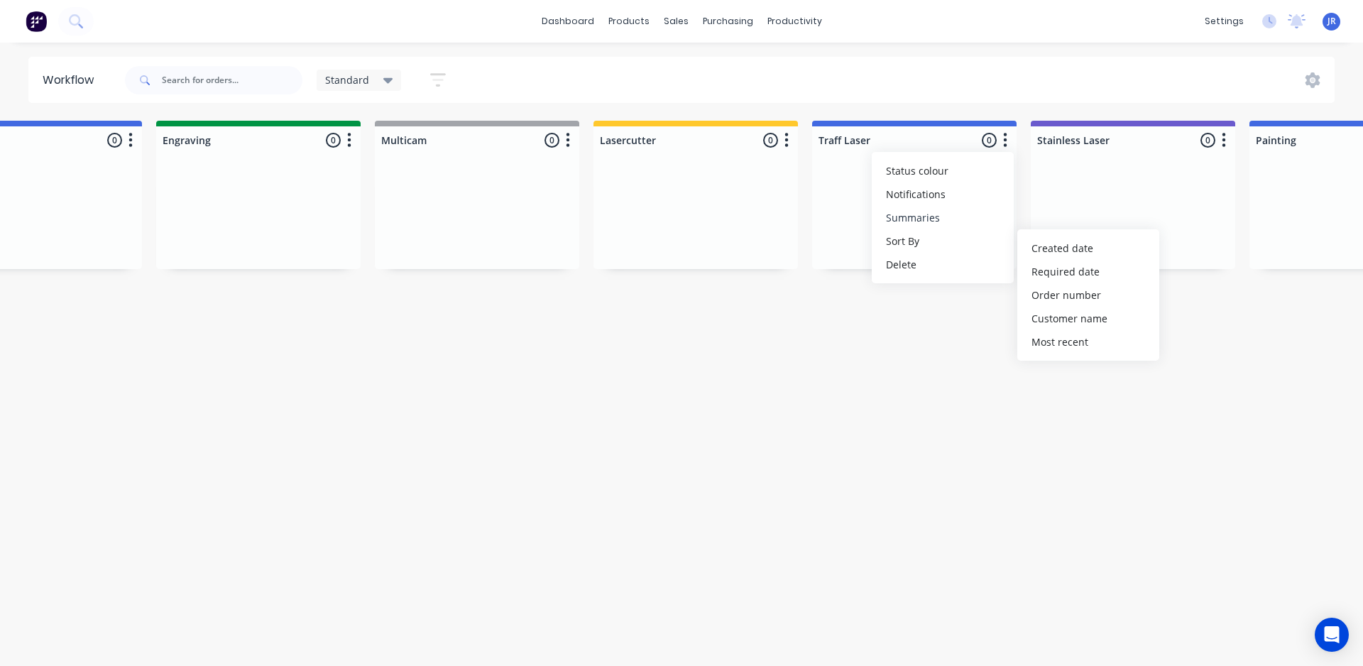
click at [923, 217] on button "Summaries" at bounding box center [943, 217] width 142 height 23
click at [924, 193] on button "Notifications" at bounding box center [943, 193] width 142 height 23
click at [923, 170] on span "Status colour" at bounding box center [917, 170] width 62 height 15
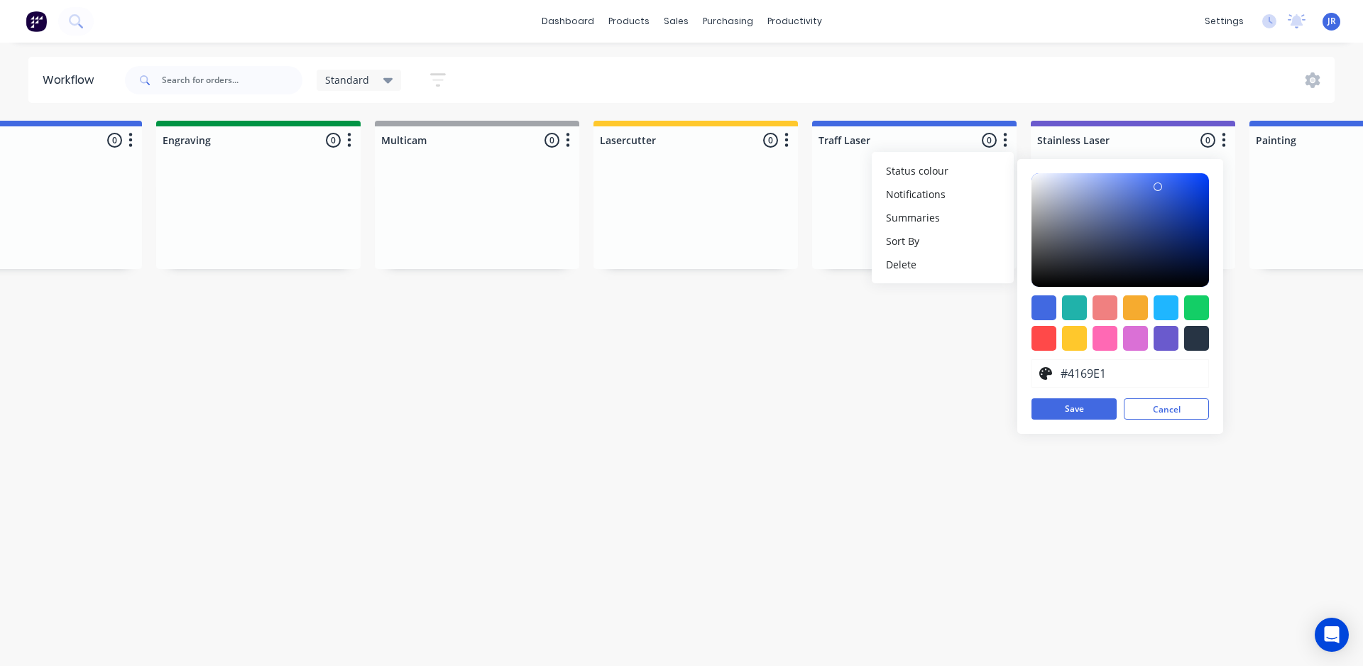
click at [835, 351] on div "Workflow Standard Save new view None edit Standard (Default) edit default edit …" at bounding box center [588, 347] width 1363 height 581
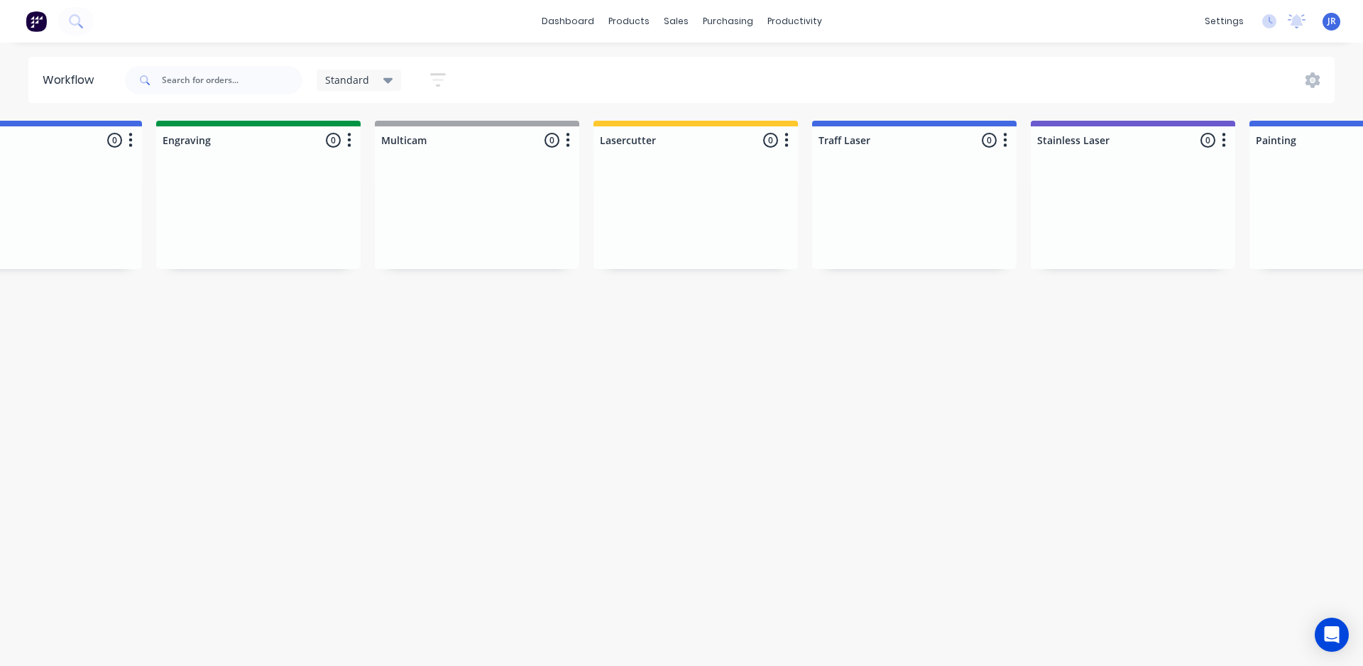
click at [439, 76] on icon "button" at bounding box center [438, 80] width 16 height 18
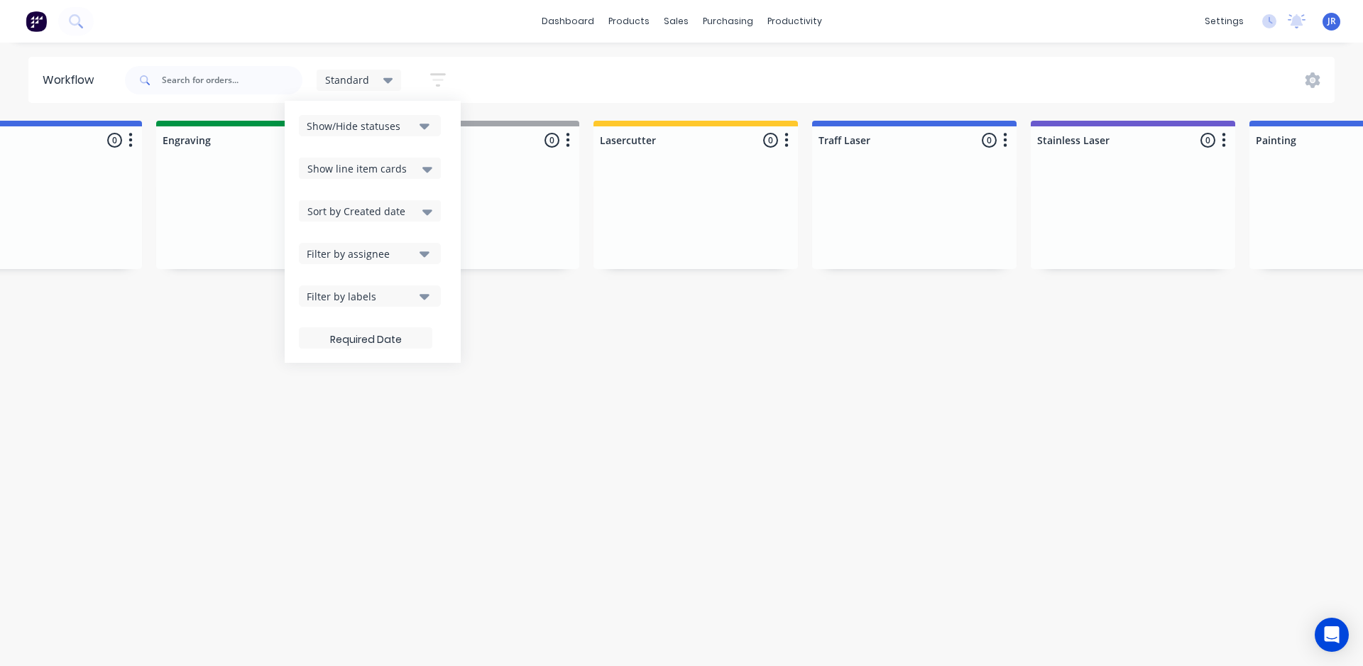
click at [425, 124] on icon "button" at bounding box center [425, 126] width 10 height 16
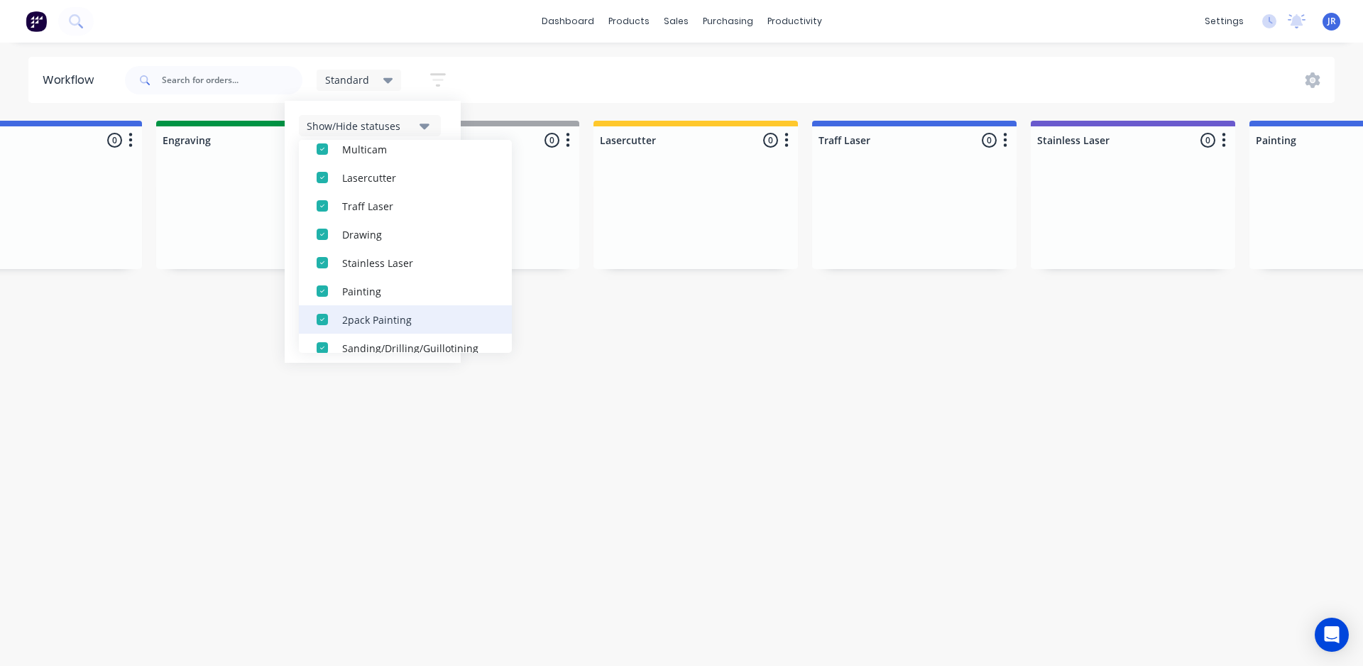
scroll to position [241, 0]
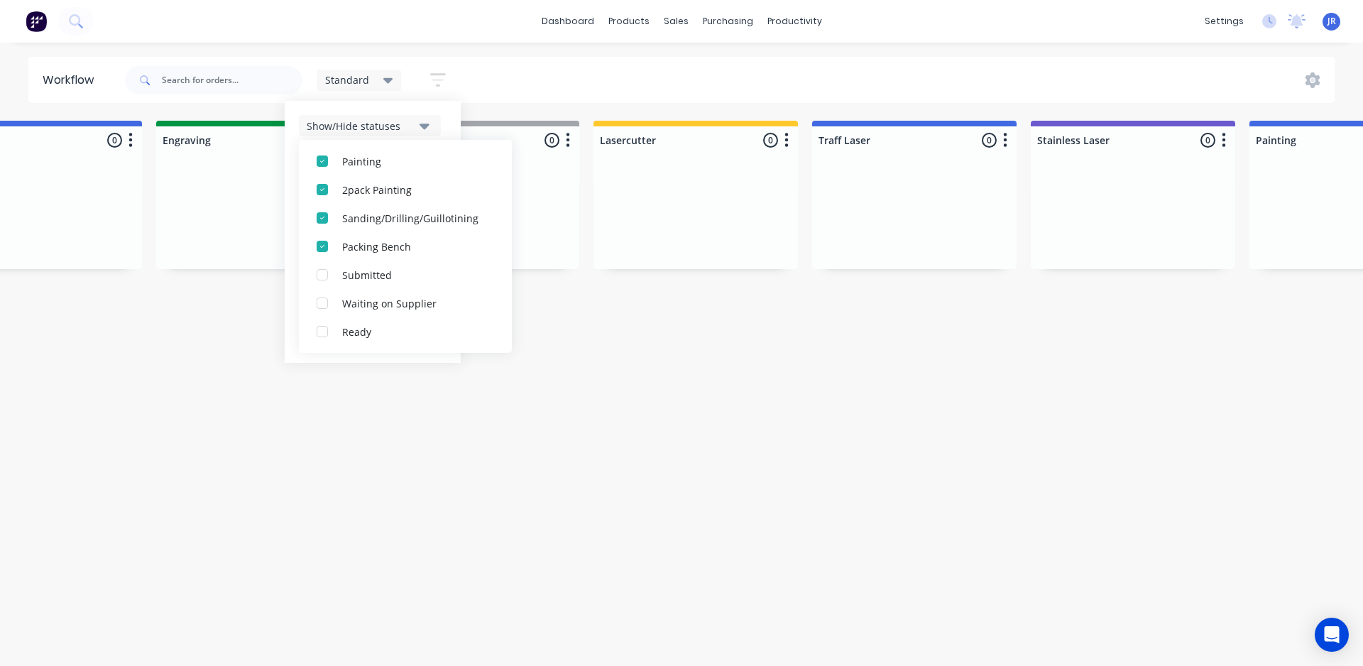
click at [428, 126] on icon "button" at bounding box center [425, 126] width 10 height 16
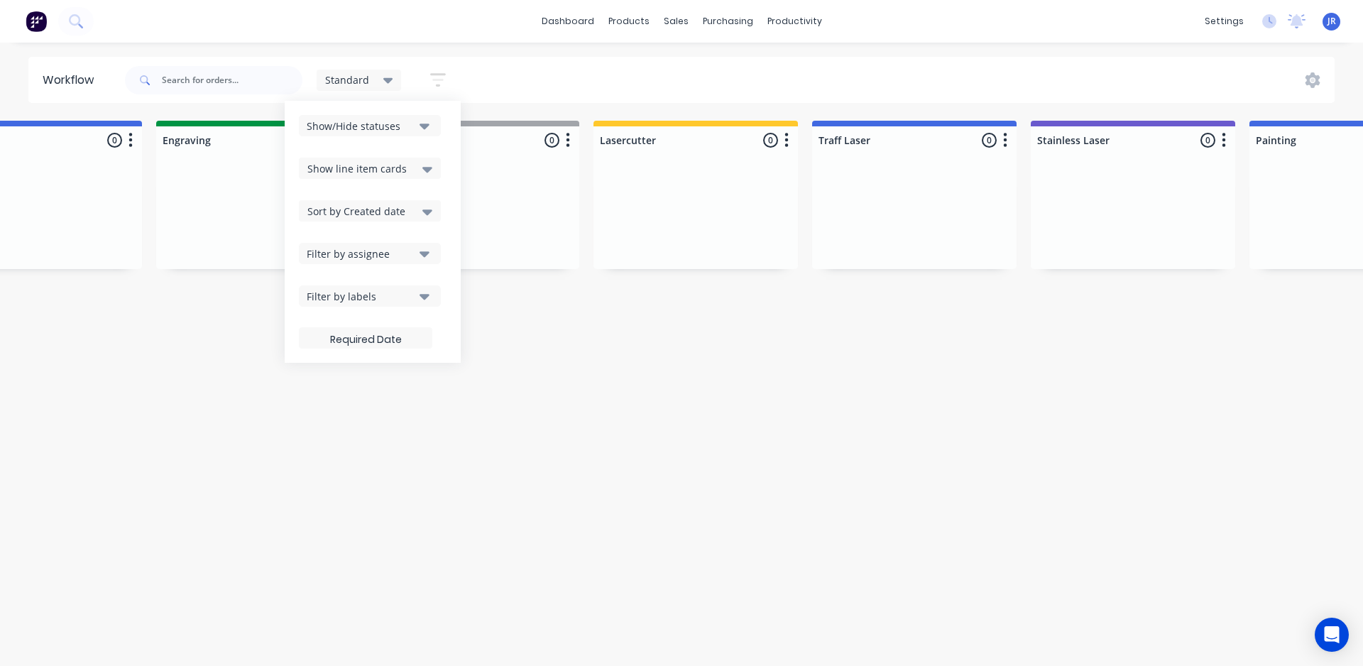
click at [423, 167] on icon at bounding box center [427, 169] width 10 height 16
click at [386, 194] on div "Show line item cards" at bounding box center [370, 199] width 142 height 26
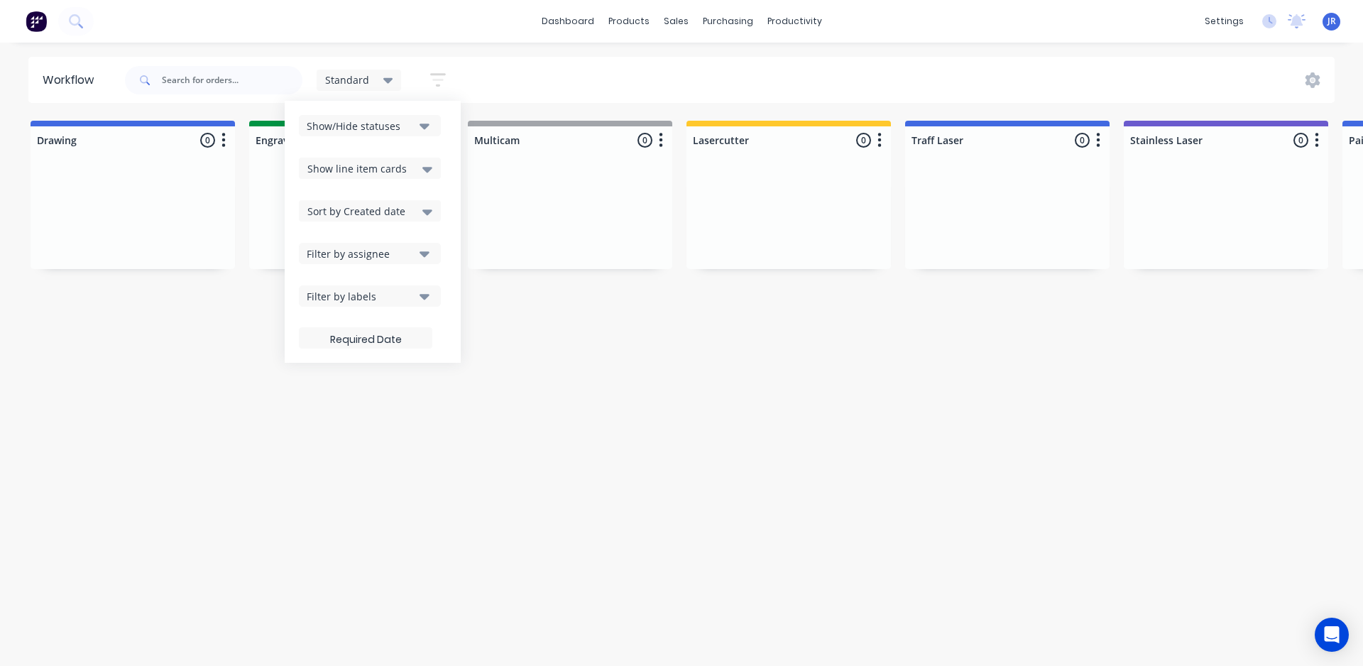
click at [425, 208] on icon at bounding box center [427, 212] width 10 height 16
click at [364, 264] on div "Required date" at bounding box center [370, 267] width 142 height 26
click at [376, 341] on label at bounding box center [365, 337] width 133 height 21
click at [376, 341] on input at bounding box center [366, 340] width 132 height 28
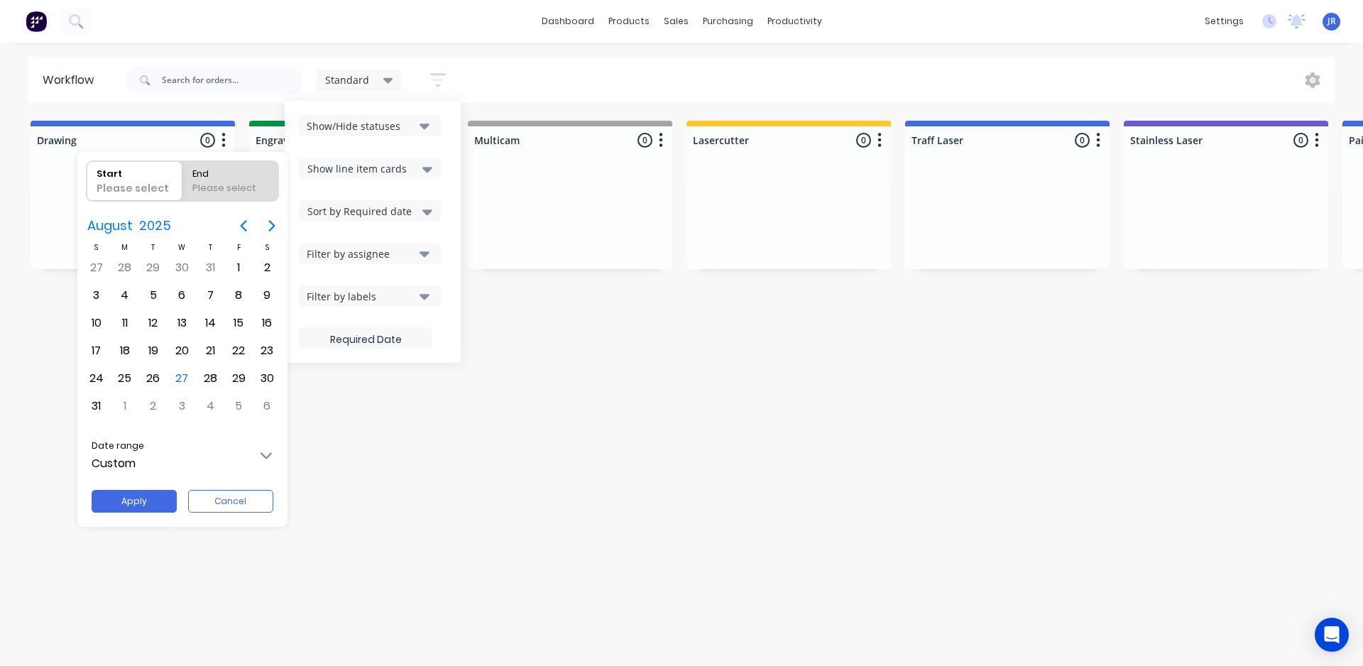
click at [263, 462] on input "Custom" at bounding box center [183, 456] width 206 height 40
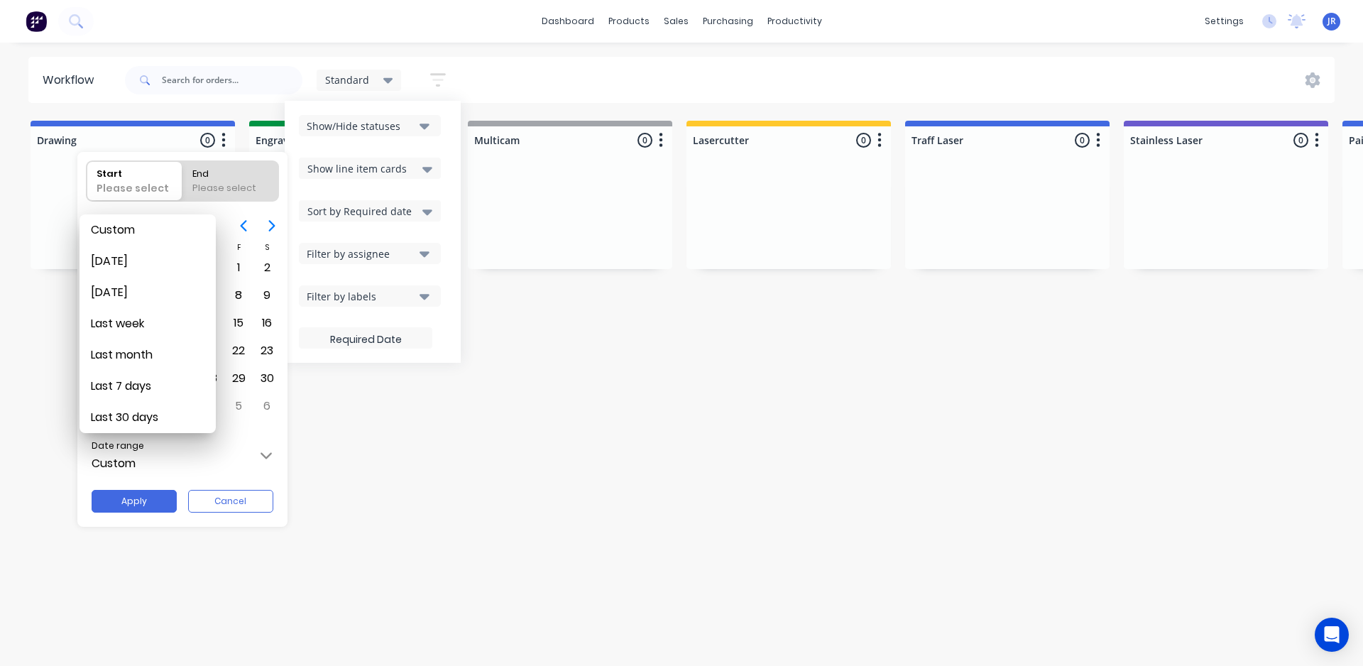
click at [116, 424] on div "Last 30 days" at bounding box center [148, 417] width 114 height 31
type input "[DATE] - [DATE]"
type input "Last 30 days"
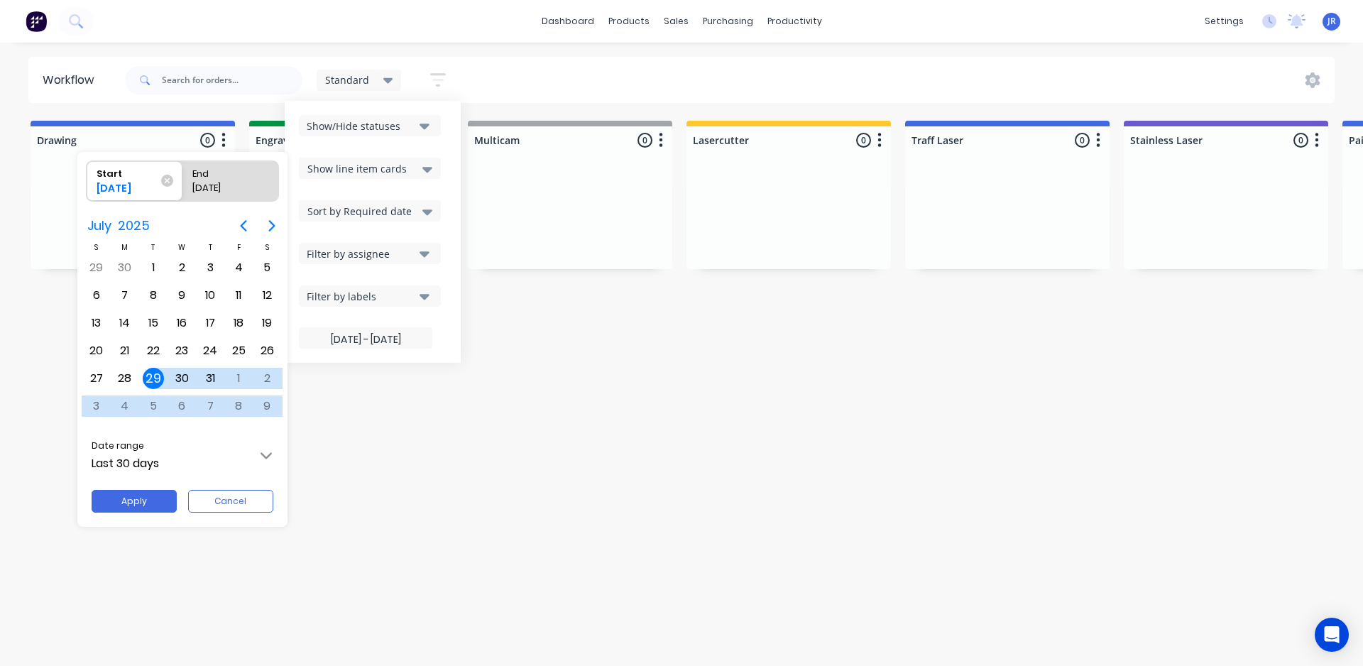
click at [213, 473] on input "Last 30 days" at bounding box center [183, 456] width 206 height 40
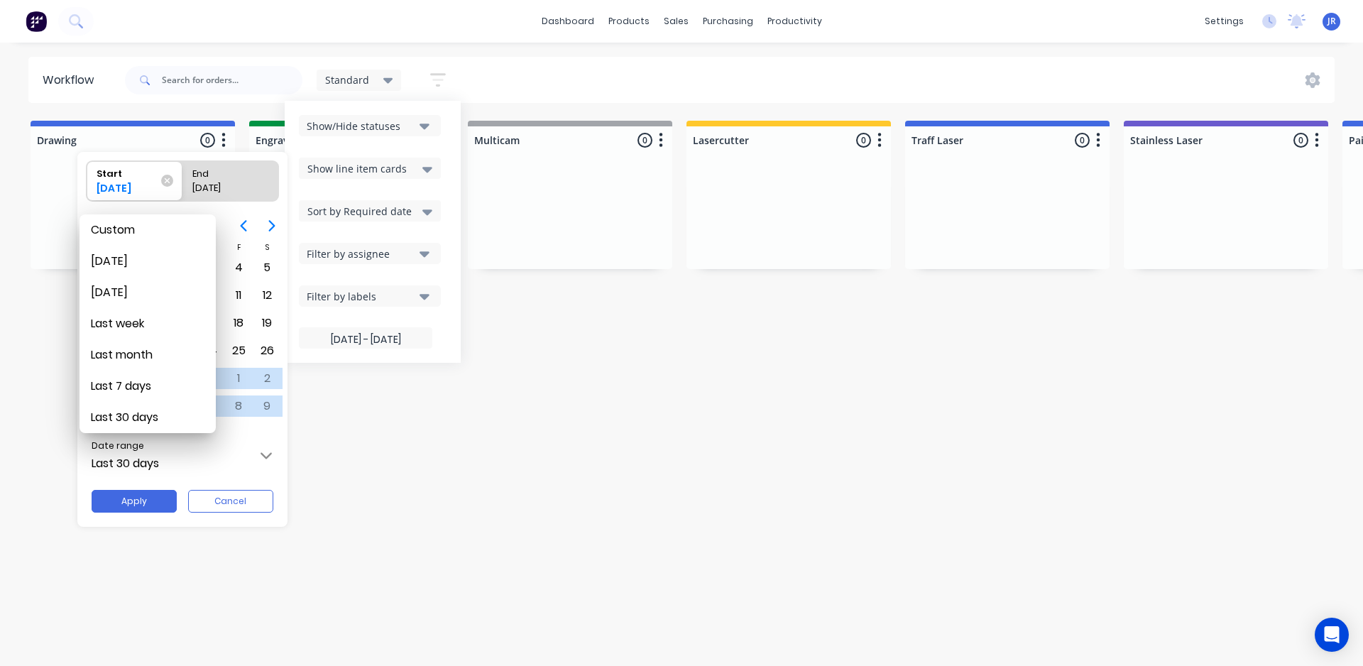
click at [224, 502] on div at bounding box center [681, 332] width 1590 height 893
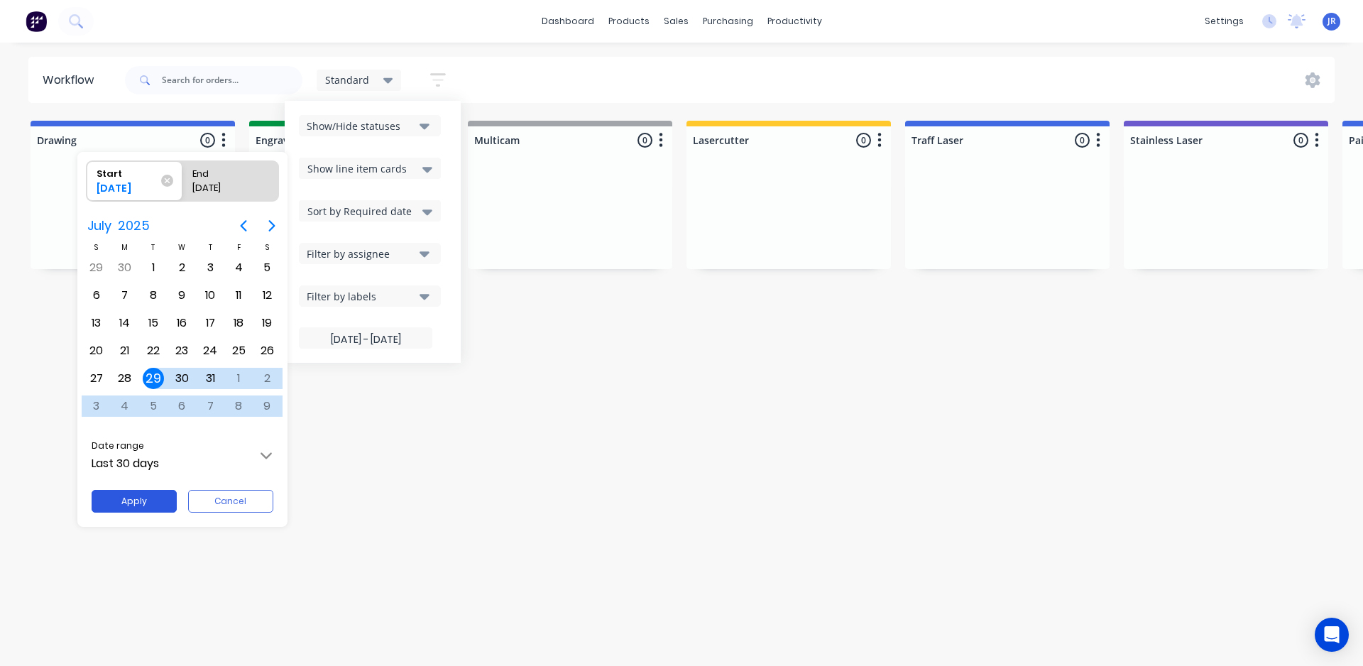
click at [144, 501] on button "Apply" at bounding box center [134, 501] width 85 height 23
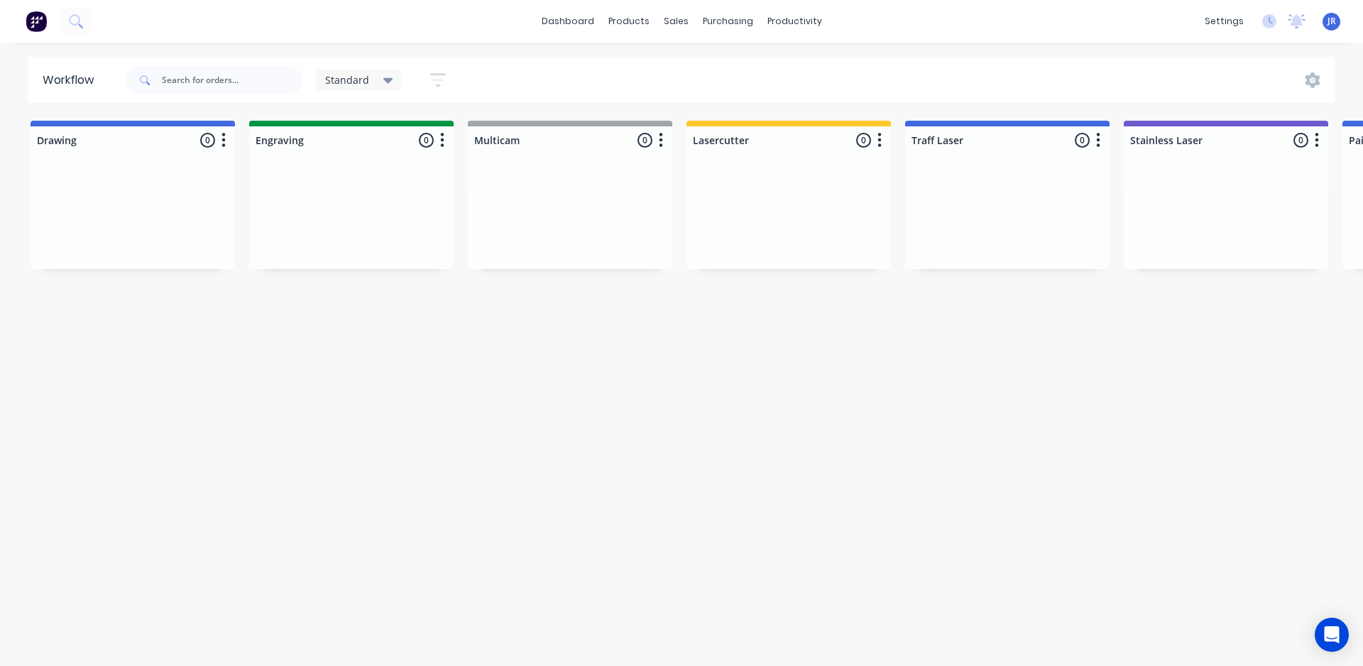
drag, startPoint x: 471, startPoint y: 401, endPoint x: 555, endPoint y: 375, distance: 87.8
click at [473, 401] on div "Workflow Standard Save new view None edit Standard (Default) edit default edit …" at bounding box center [681, 347] width 1363 height 581
click at [374, 79] on div "Standard" at bounding box center [359, 80] width 68 height 13
drag, startPoint x: 451, startPoint y: 62, endPoint x: 439, endPoint y: 82, distance: 22.7
click at [450, 63] on div "Standard Save new view None edit Standard (Default) edit default edit Show/Hide…" at bounding box center [291, 80] width 339 height 43
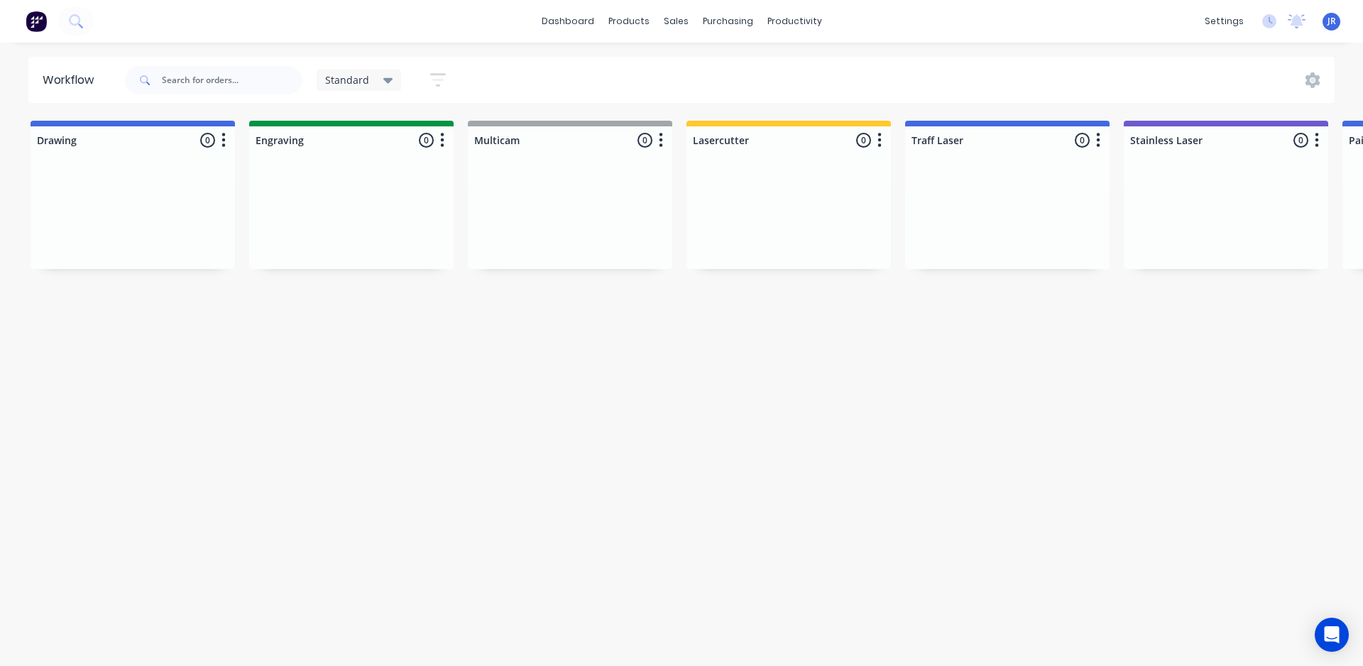
click at [439, 82] on icon "button" at bounding box center [438, 80] width 16 height 18
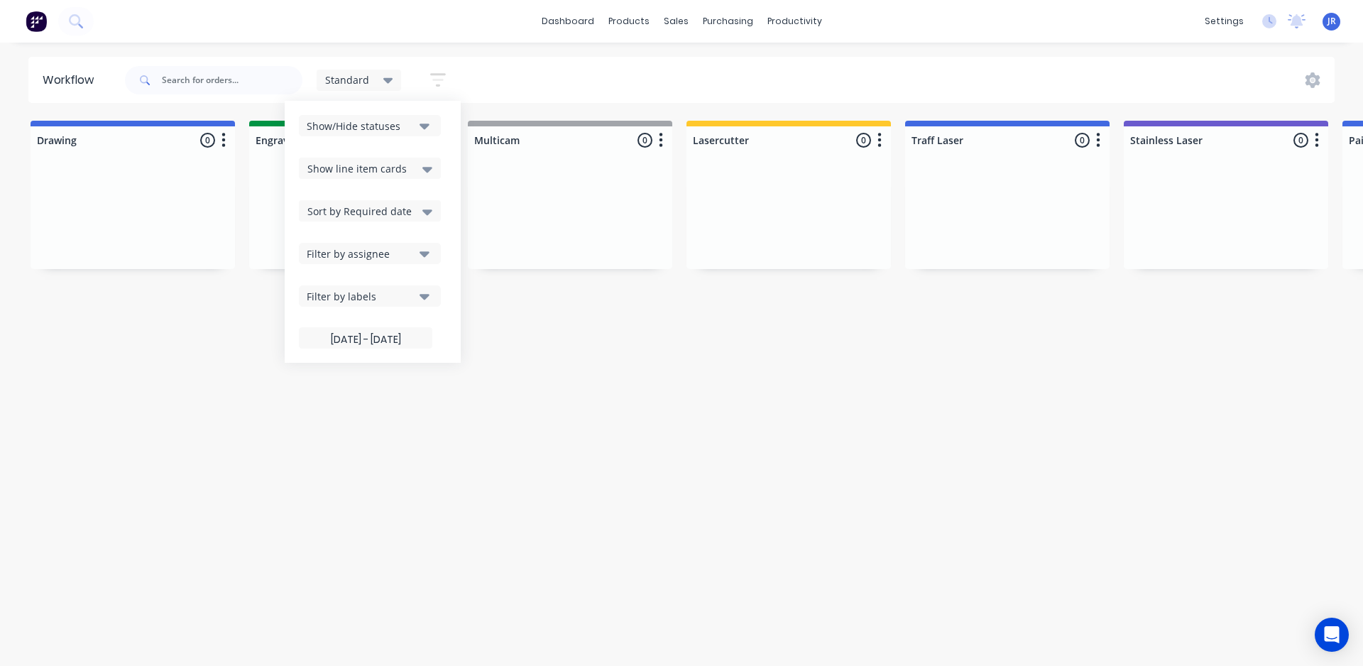
click at [408, 297] on div "Filter by labels" at bounding box center [360, 296] width 107 height 15
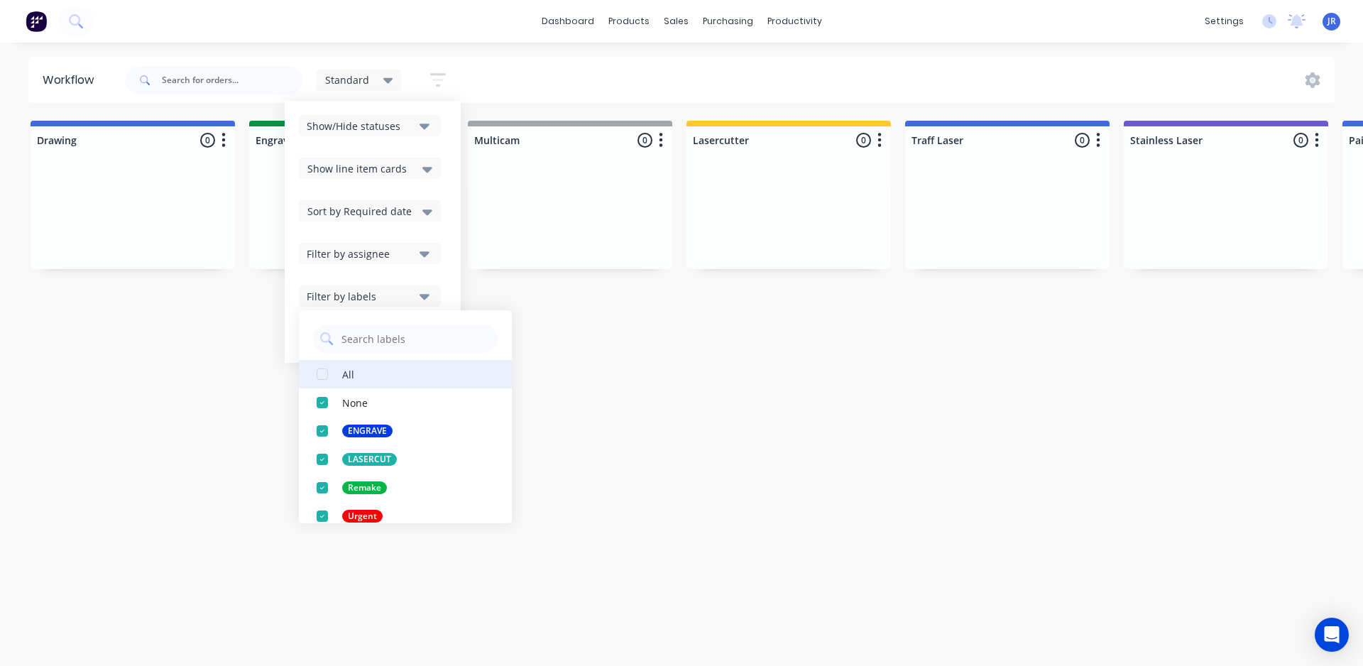
click at [317, 373] on div "button" at bounding box center [322, 374] width 28 height 28
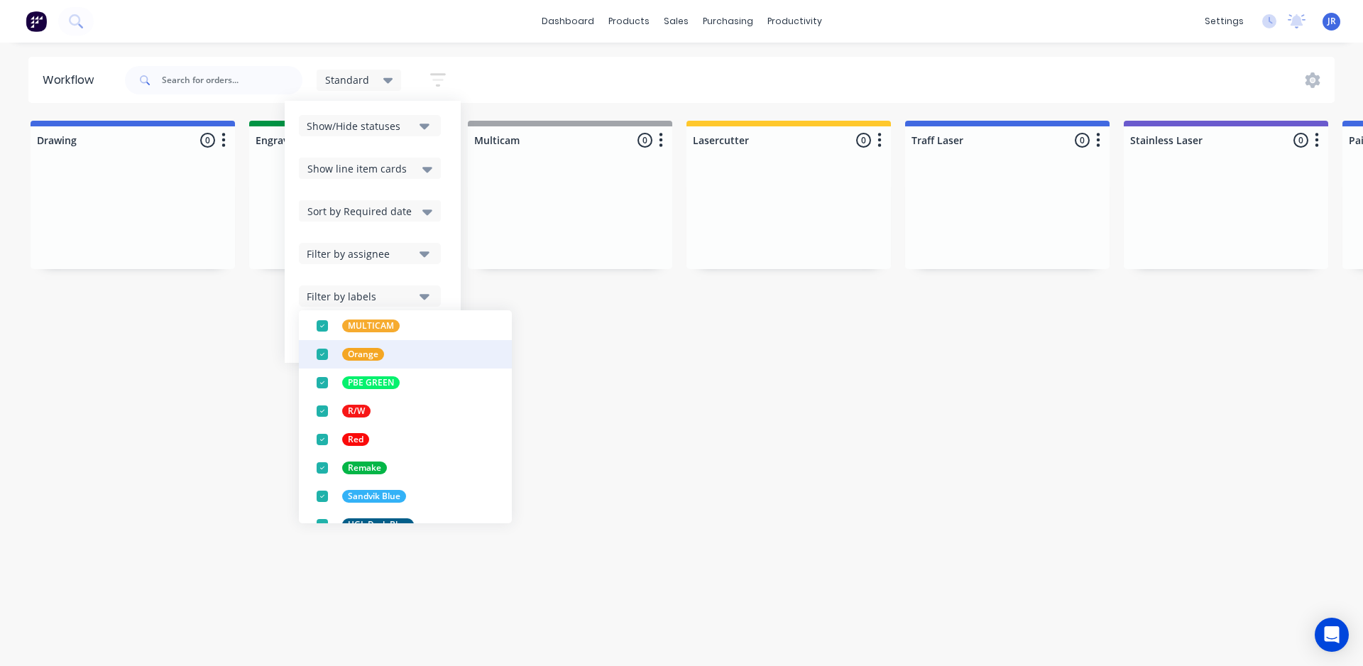
scroll to position [724, 0]
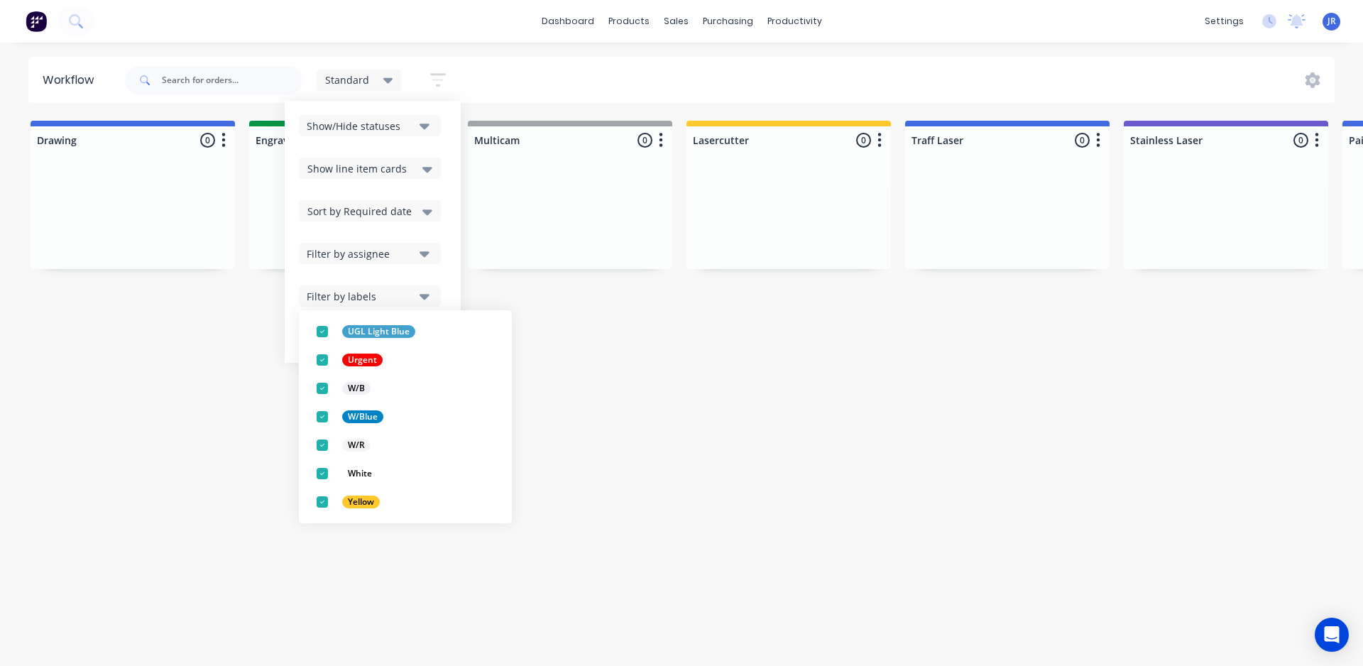
click at [452, 273] on div "Show/Hide statuses Show line item cards Show line item cards Hide line item car…" at bounding box center [373, 232] width 176 height 262
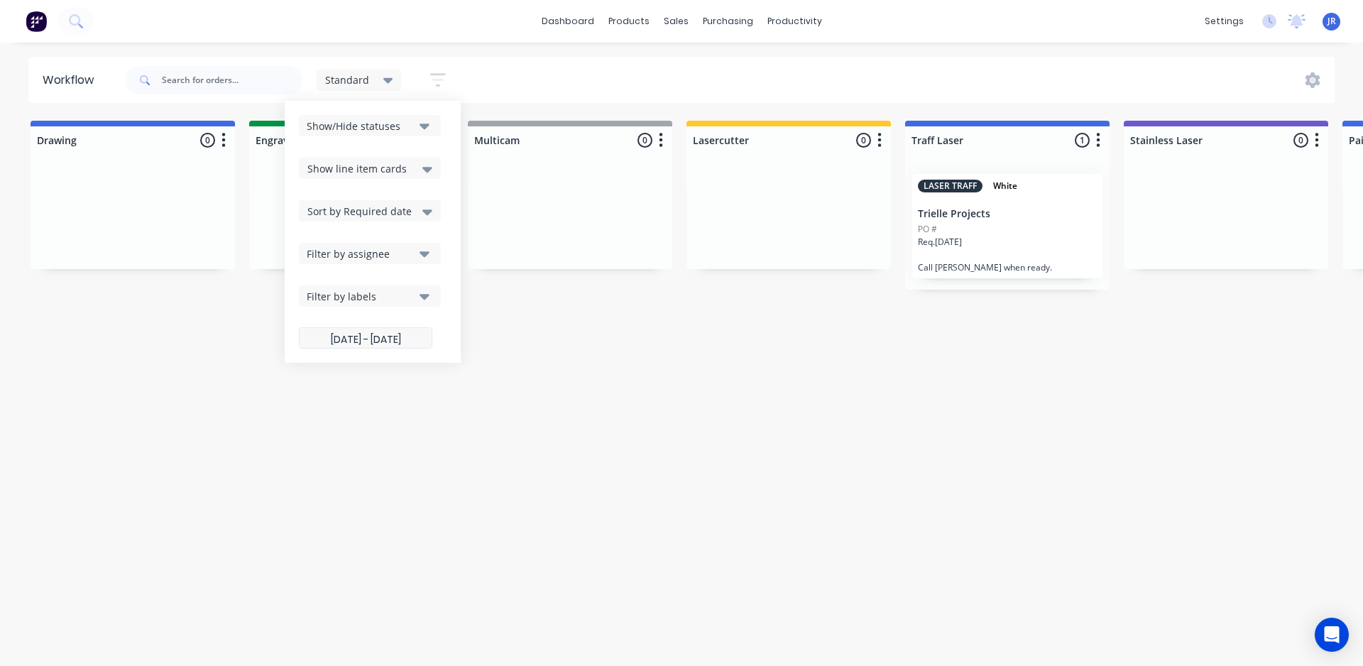
click at [396, 334] on label "[DATE] - [DATE]" at bounding box center [365, 337] width 133 height 21
click at [396, 334] on input "[DATE] - [DATE]" at bounding box center [366, 340] width 132 height 28
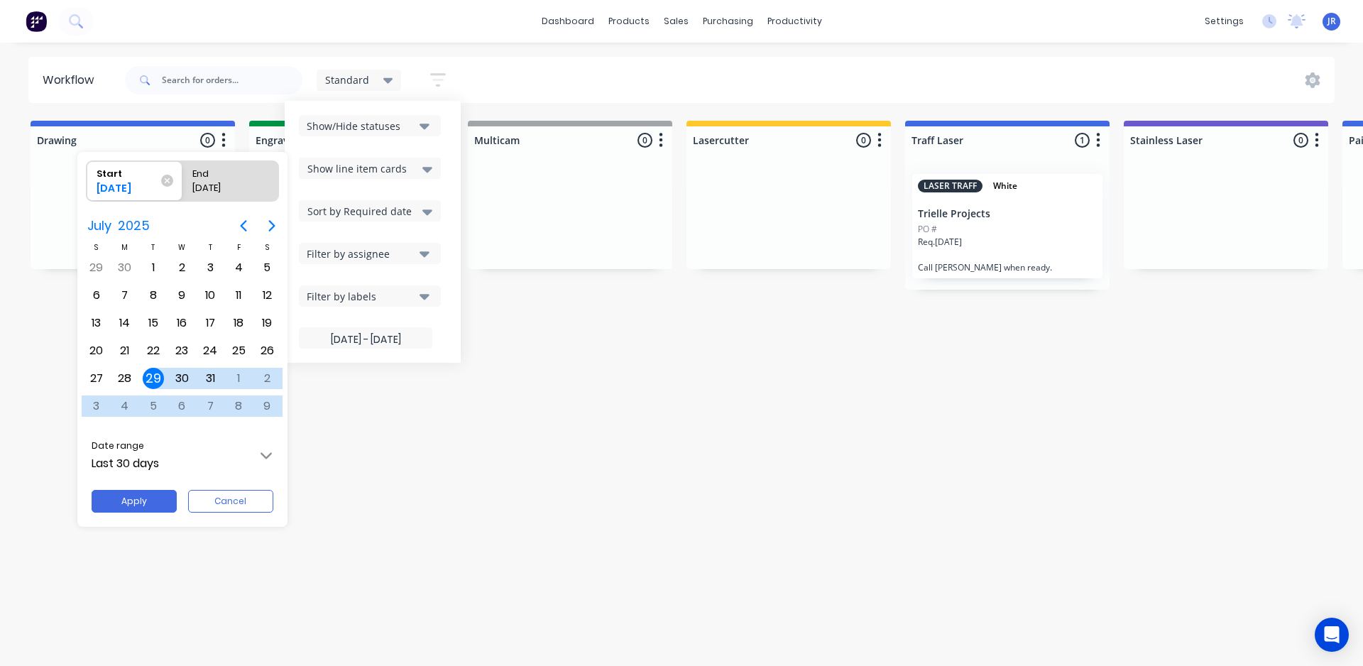
click at [264, 457] on input "Last 30 days" at bounding box center [183, 456] width 206 height 40
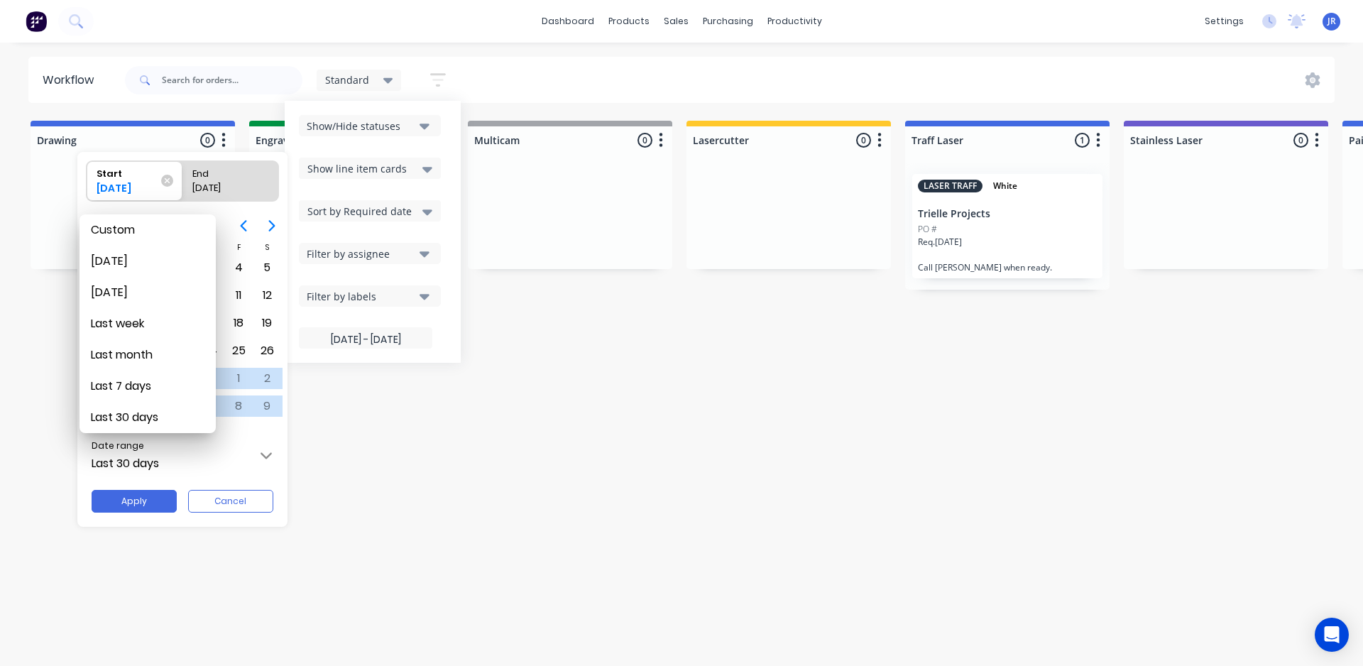
click at [170, 234] on div "Custom" at bounding box center [148, 229] width 114 height 31
type input "Custom"
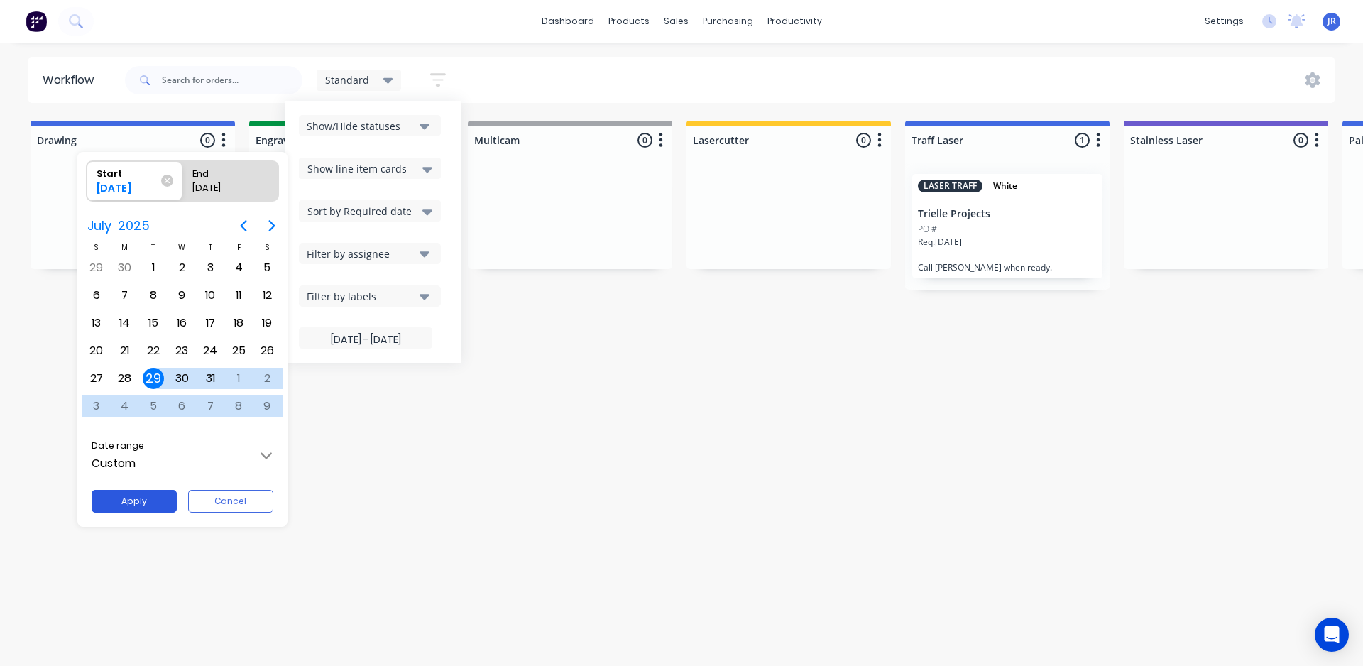
click at [146, 504] on button "Apply" at bounding box center [134, 501] width 85 height 23
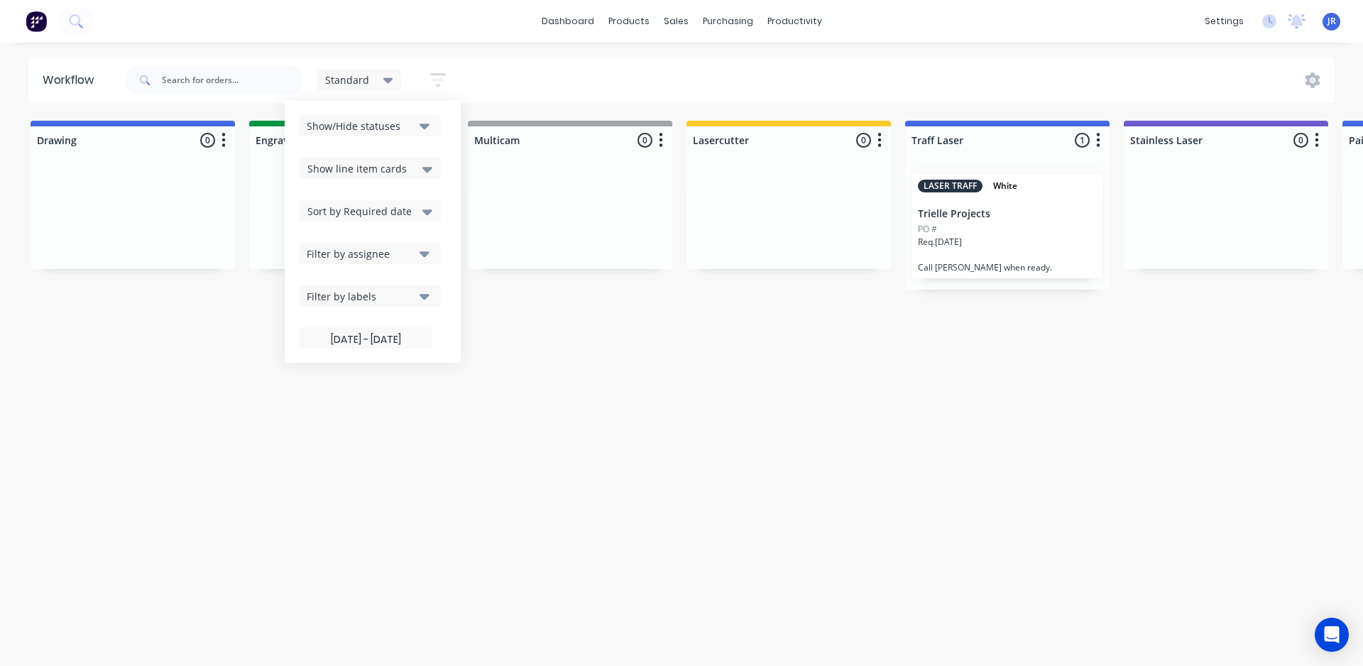
click at [442, 481] on div "Workflow Standard Save new view None edit Standard (Default) edit default edit …" at bounding box center [681, 347] width 1363 height 581
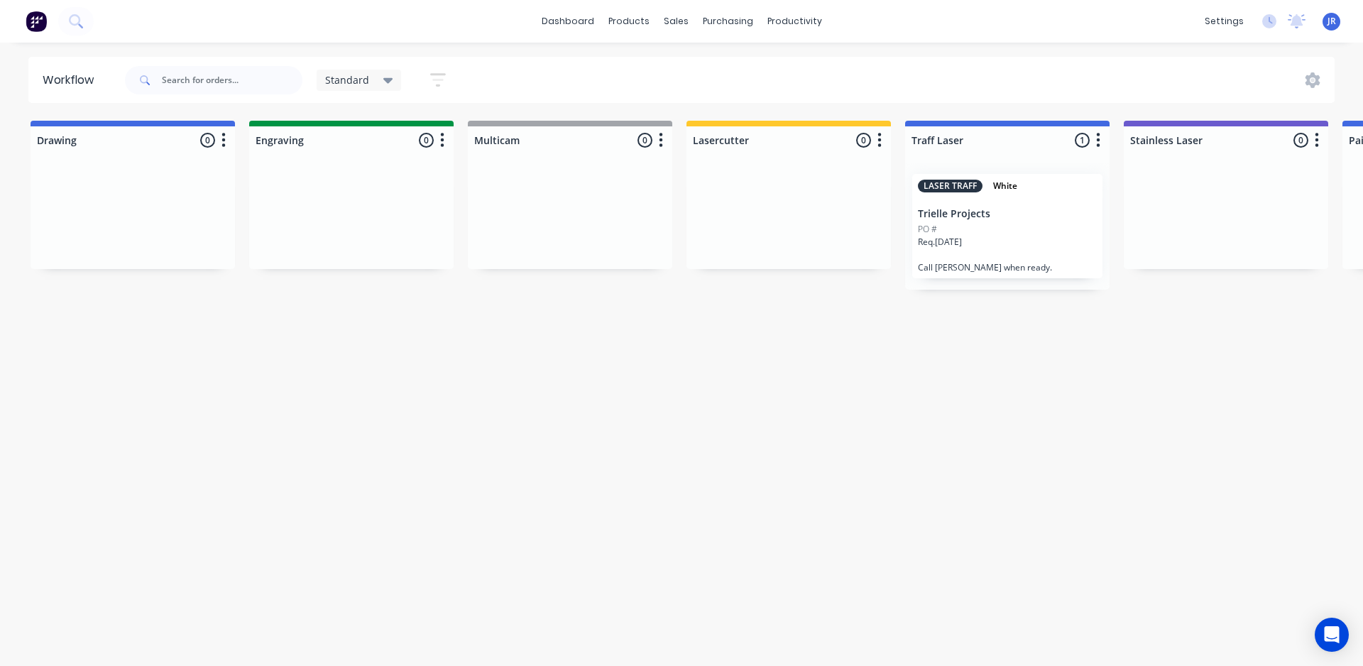
click at [1017, 217] on p "Trielle Projects" at bounding box center [1007, 214] width 179 height 12
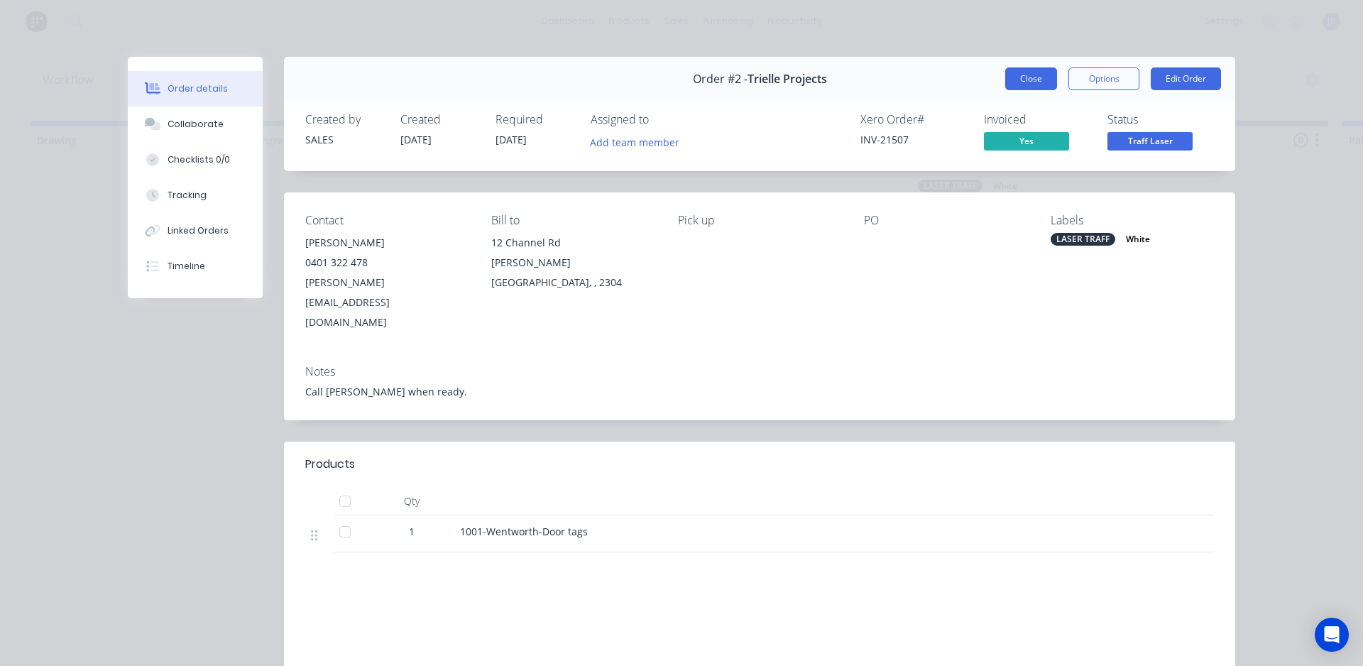
click at [1020, 72] on button "Close" at bounding box center [1031, 78] width 52 height 23
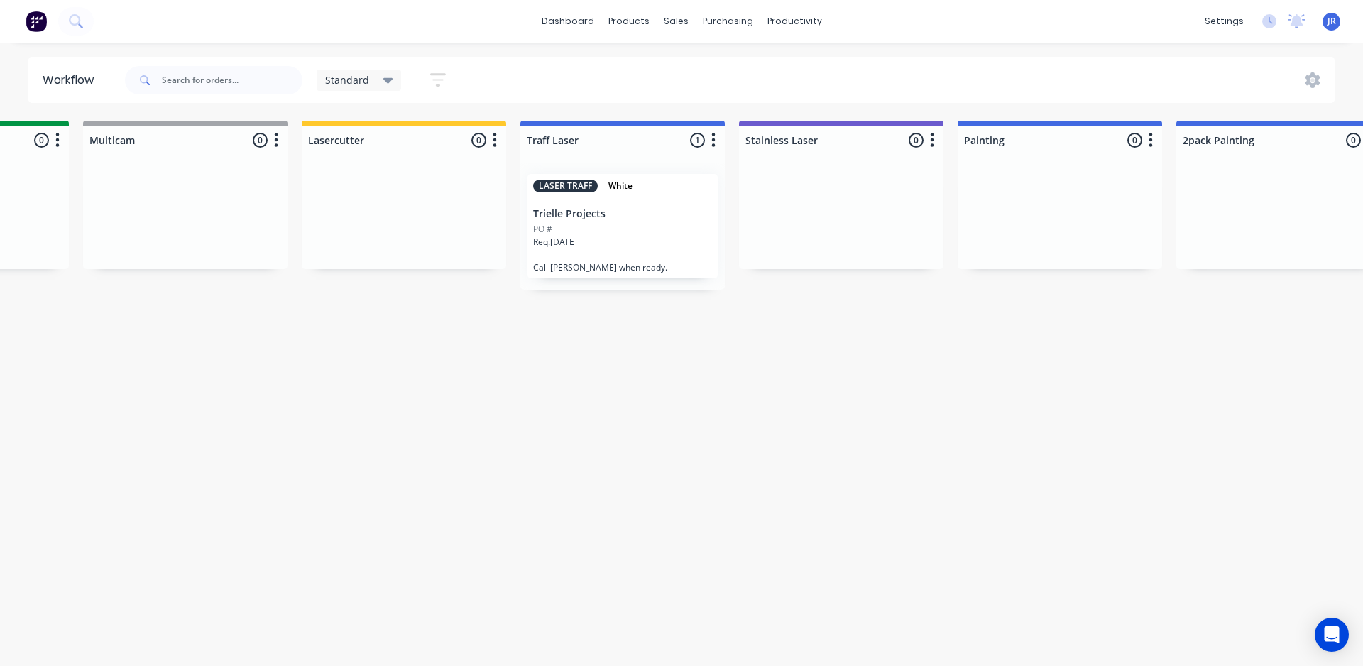
scroll to position [0, 589]
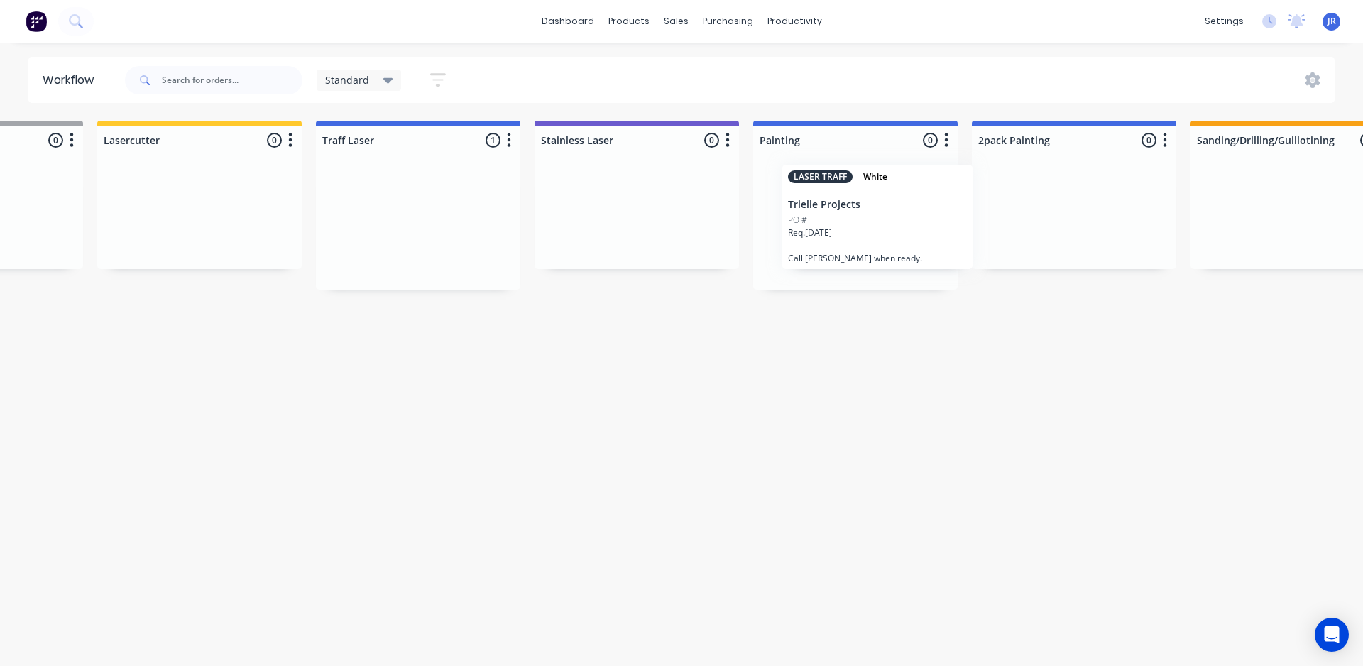
drag, startPoint x: 424, startPoint y: 224, endPoint x: 895, endPoint y: 217, distance: 471.5
click at [895, 217] on div "Drawing 0 Status colour #4169E1 hex #4169E1 Save Cancel Notifications Email SMS…" at bounding box center [996, 205] width 3192 height 169
click at [774, 446] on html "dashboard products sales purchasing productivity dashboard products Product Cat…" at bounding box center [92, 290] width 1363 height 581
click at [949, 142] on button "button" at bounding box center [946, 140] width 17 height 17
click at [853, 234] on button "Sort By" at bounding box center [884, 240] width 142 height 23
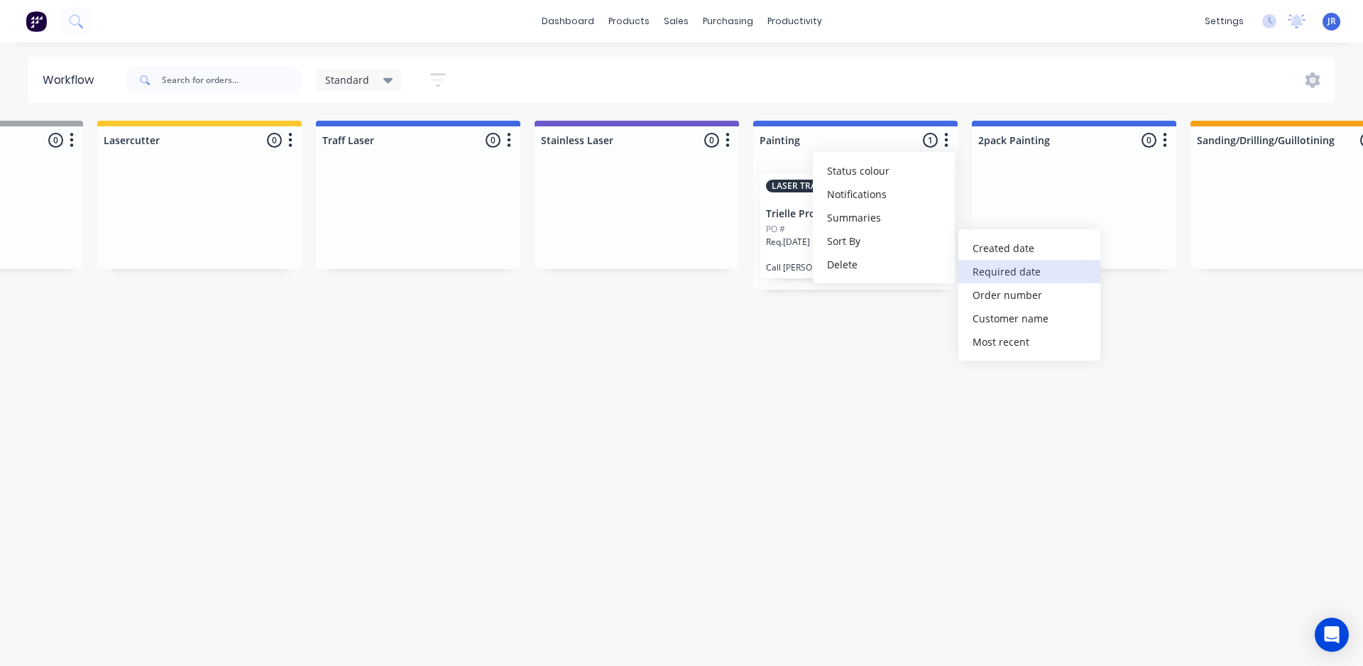
click at [1018, 275] on date "Required date" at bounding box center [1030, 271] width 142 height 23
click at [774, 365] on html "dashboard products sales purchasing productivity dashboard products Product Cat…" at bounding box center [92, 290] width 1363 height 581
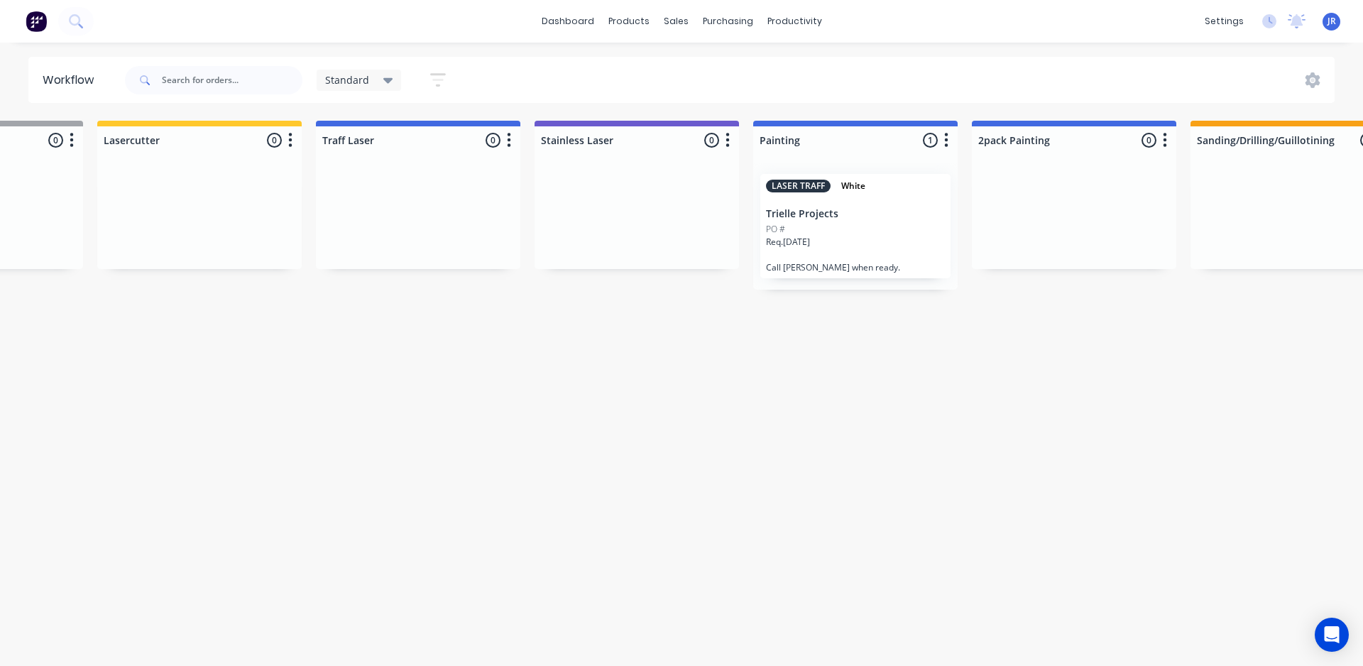
click at [1328, 24] on span "JR" at bounding box center [1332, 21] width 9 height 13
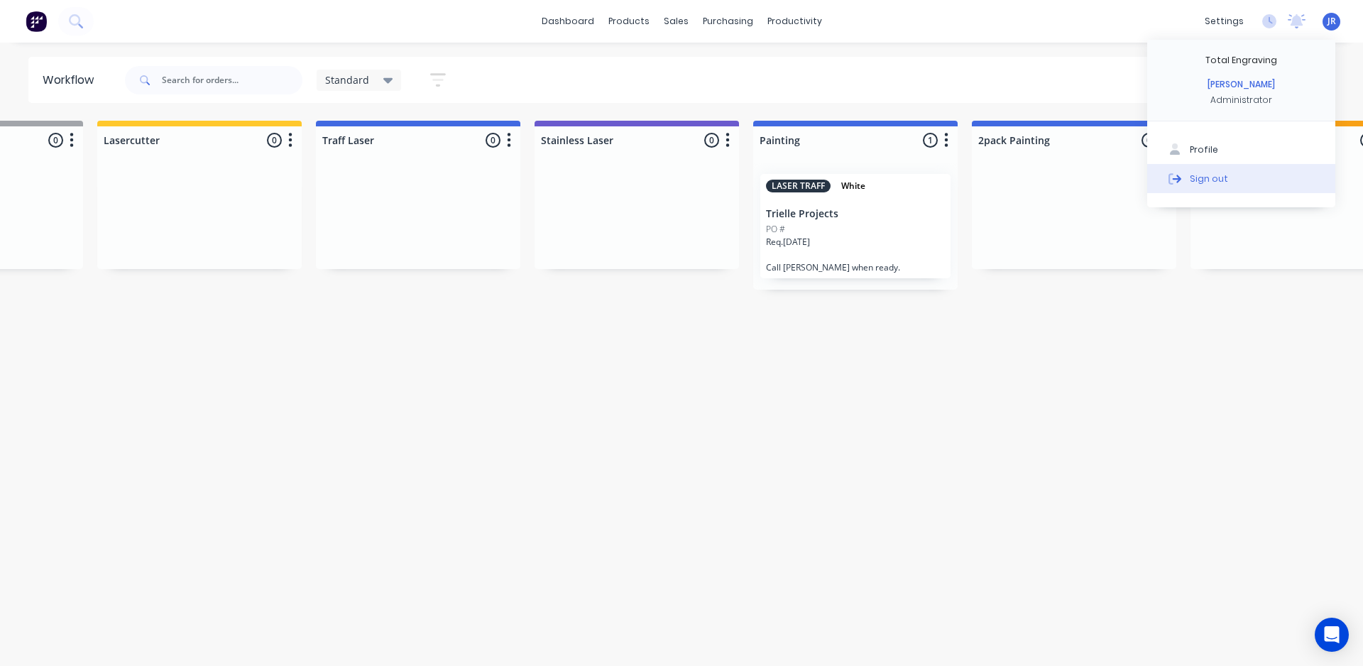
click at [1220, 172] on div "Sign out" at bounding box center [1209, 178] width 38 height 13
